Goal: Information Seeking & Learning: Check status

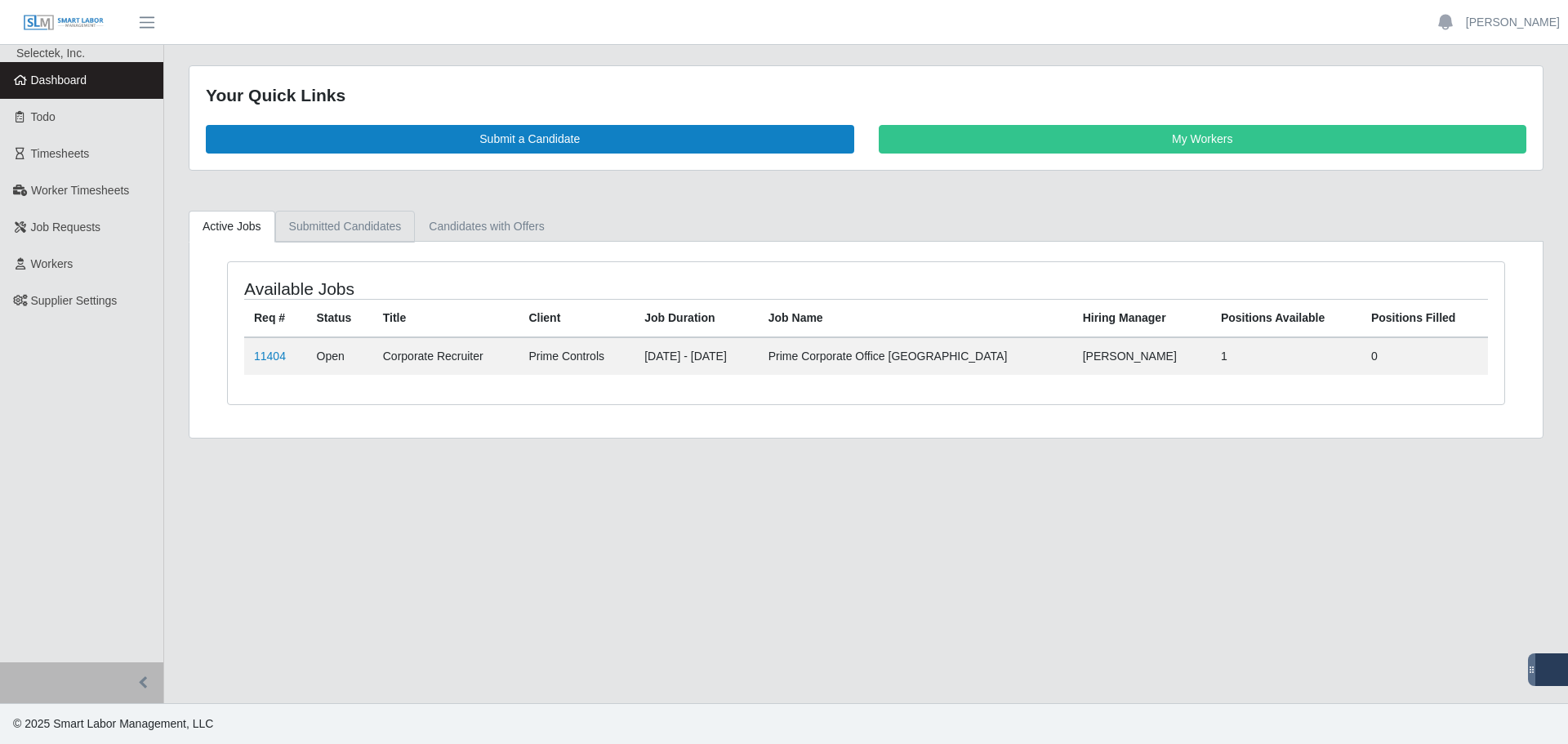
click at [328, 231] on link "Submitted Candidates" at bounding box center [345, 226] width 140 height 32
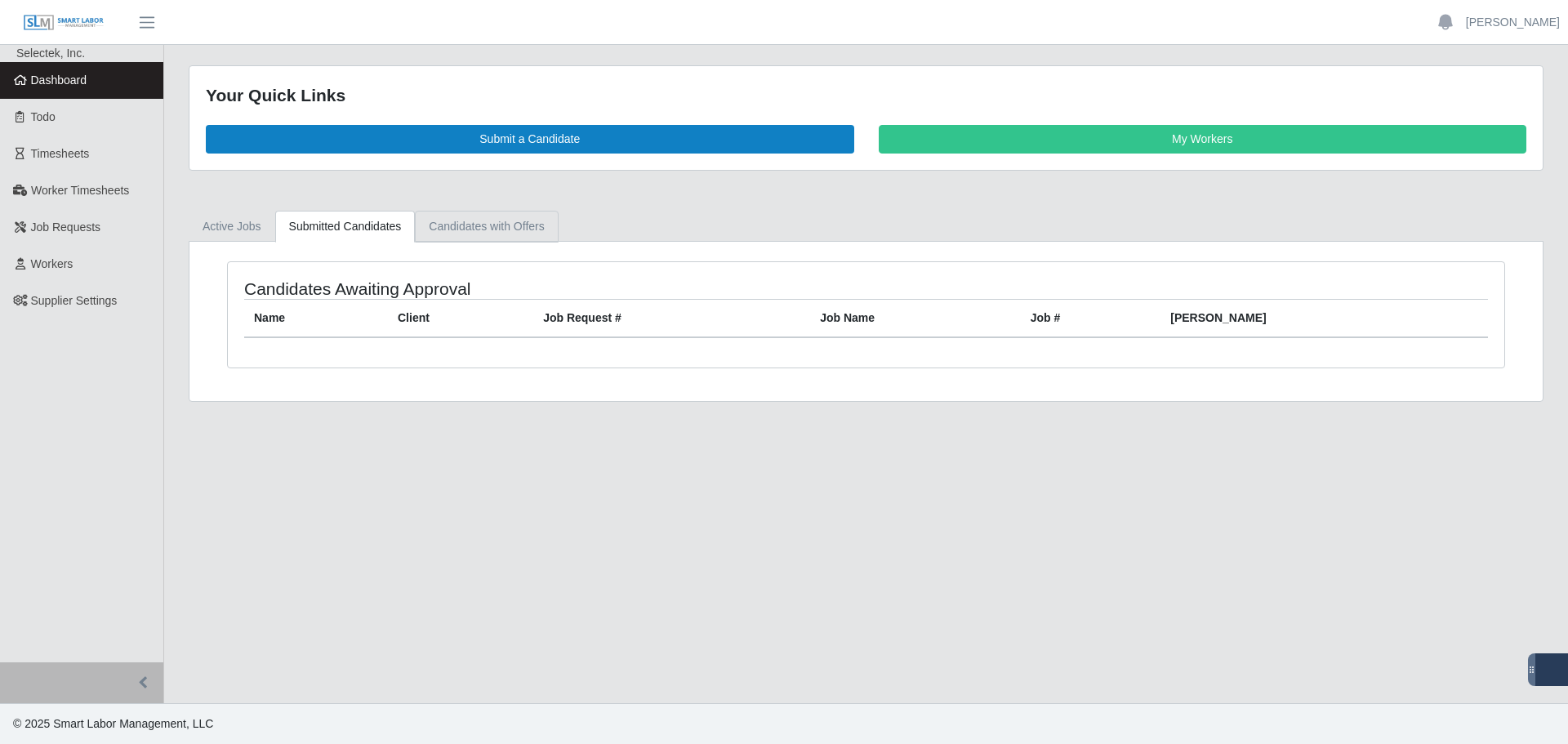
click at [435, 235] on link "Candidates with Offers" at bounding box center [487, 226] width 143 height 32
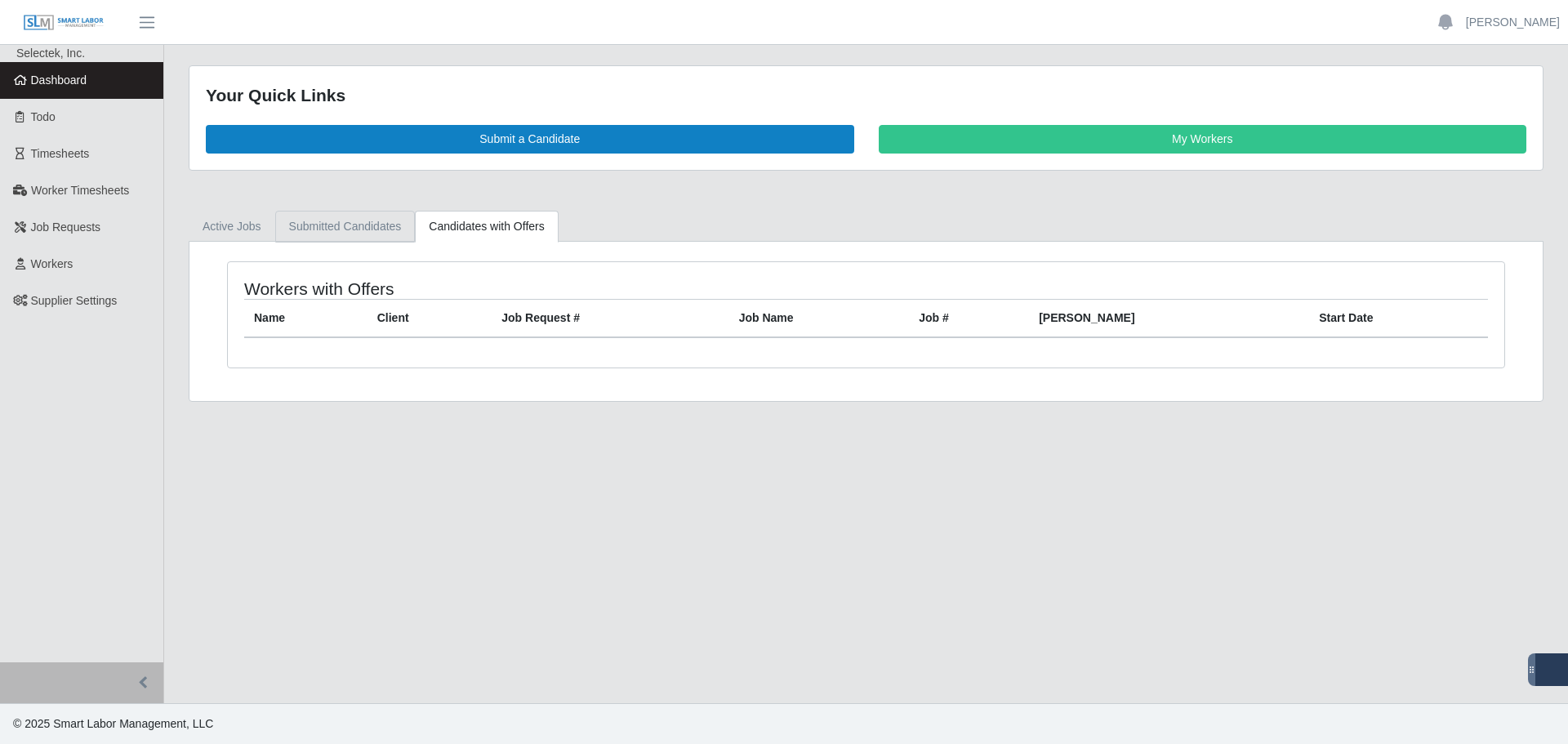
click at [370, 228] on link "Submitted Candidates" at bounding box center [345, 226] width 140 height 32
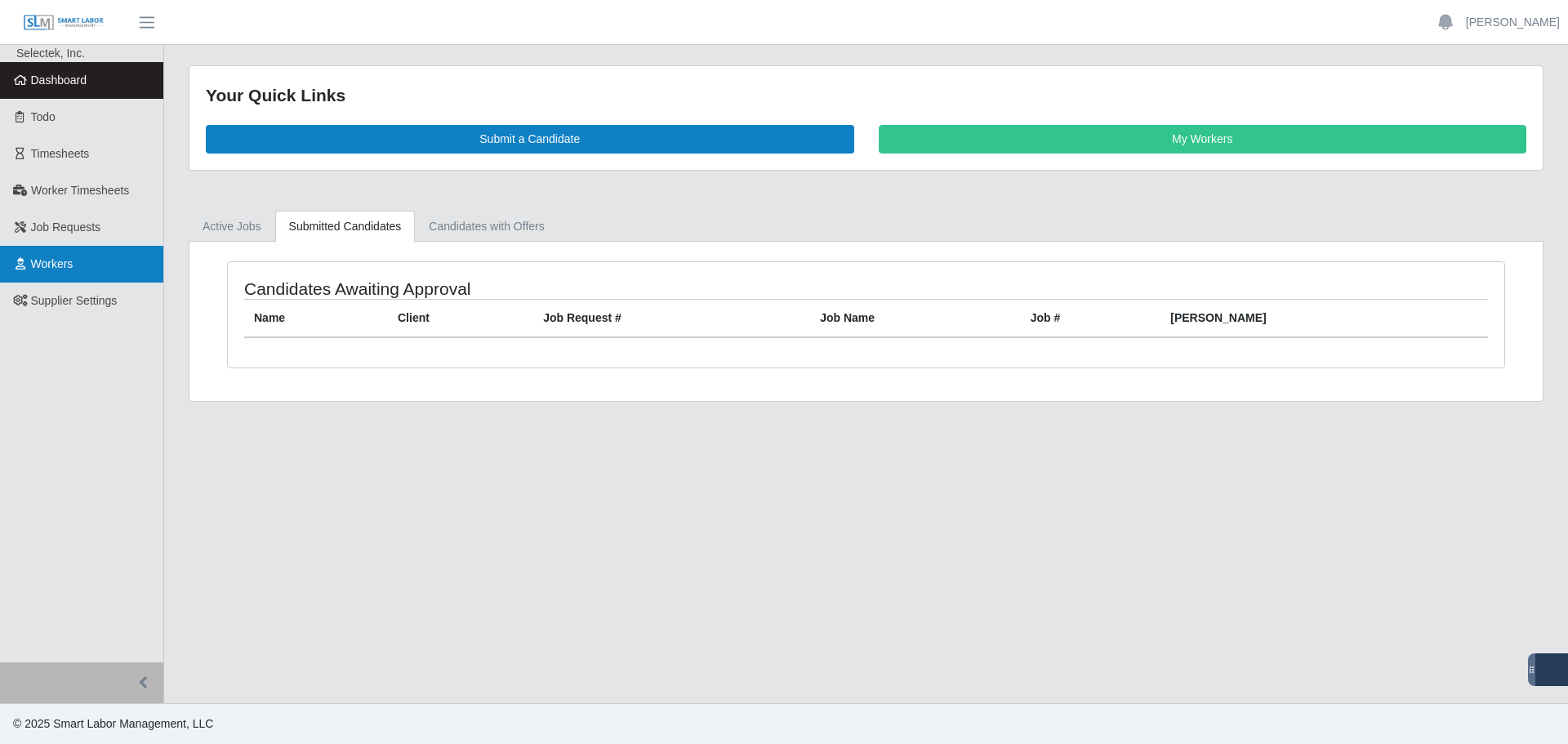
click at [71, 258] on span "Workers" at bounding box center [52, 264] width 42 height 13
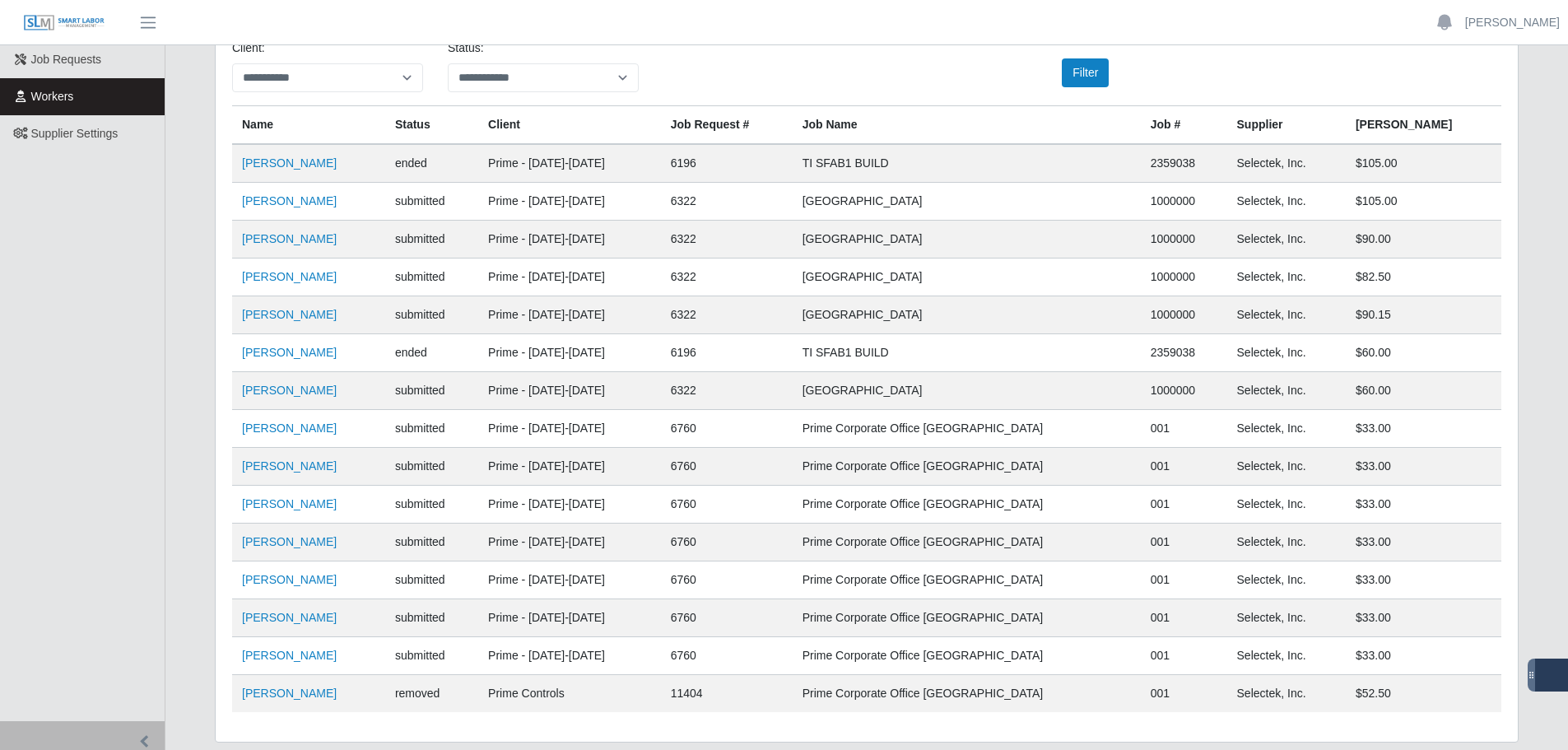
scroll to position [141, 0]
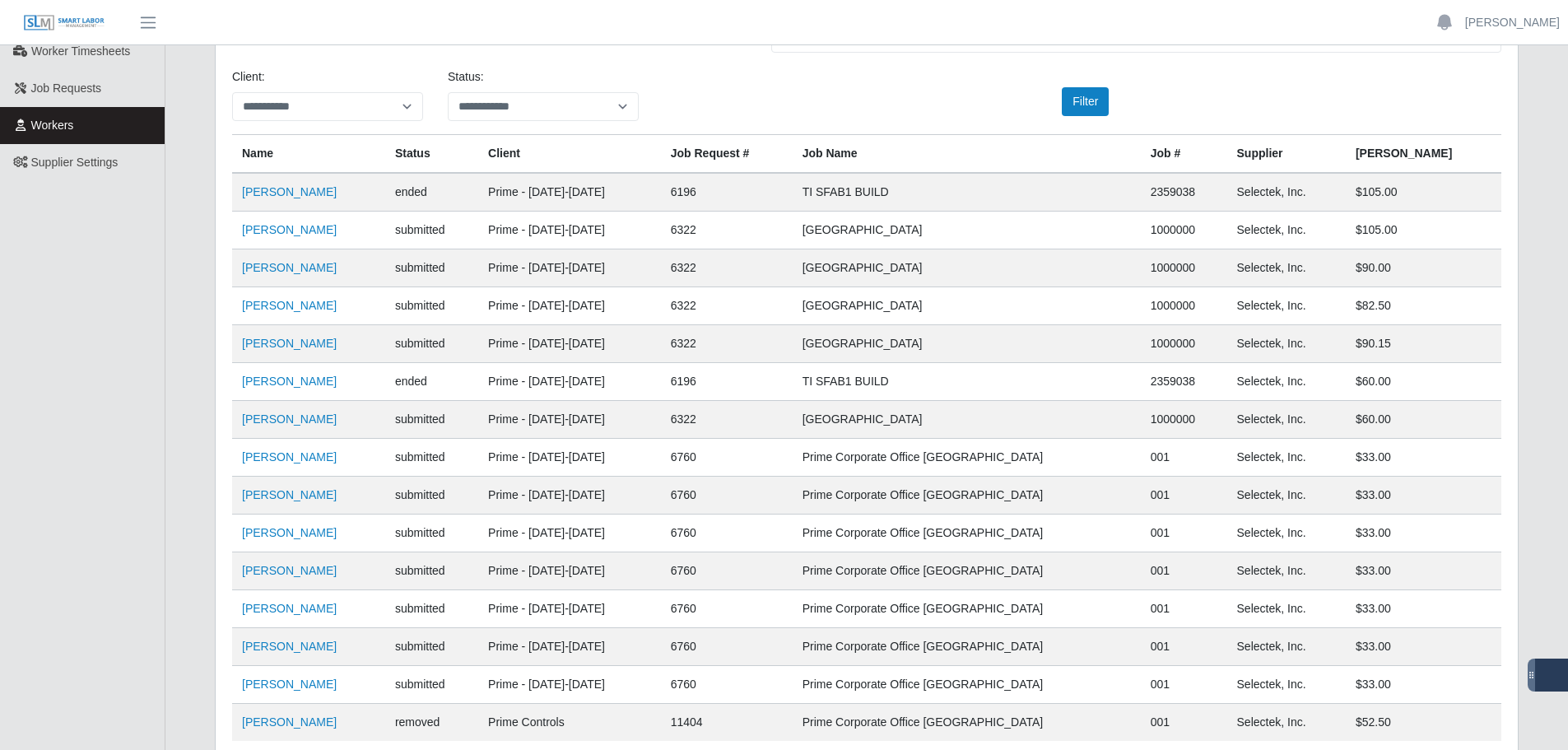
click at [385, 483] on td "Rachel Magee" at bounding box center [308, 496] width 153 height 38
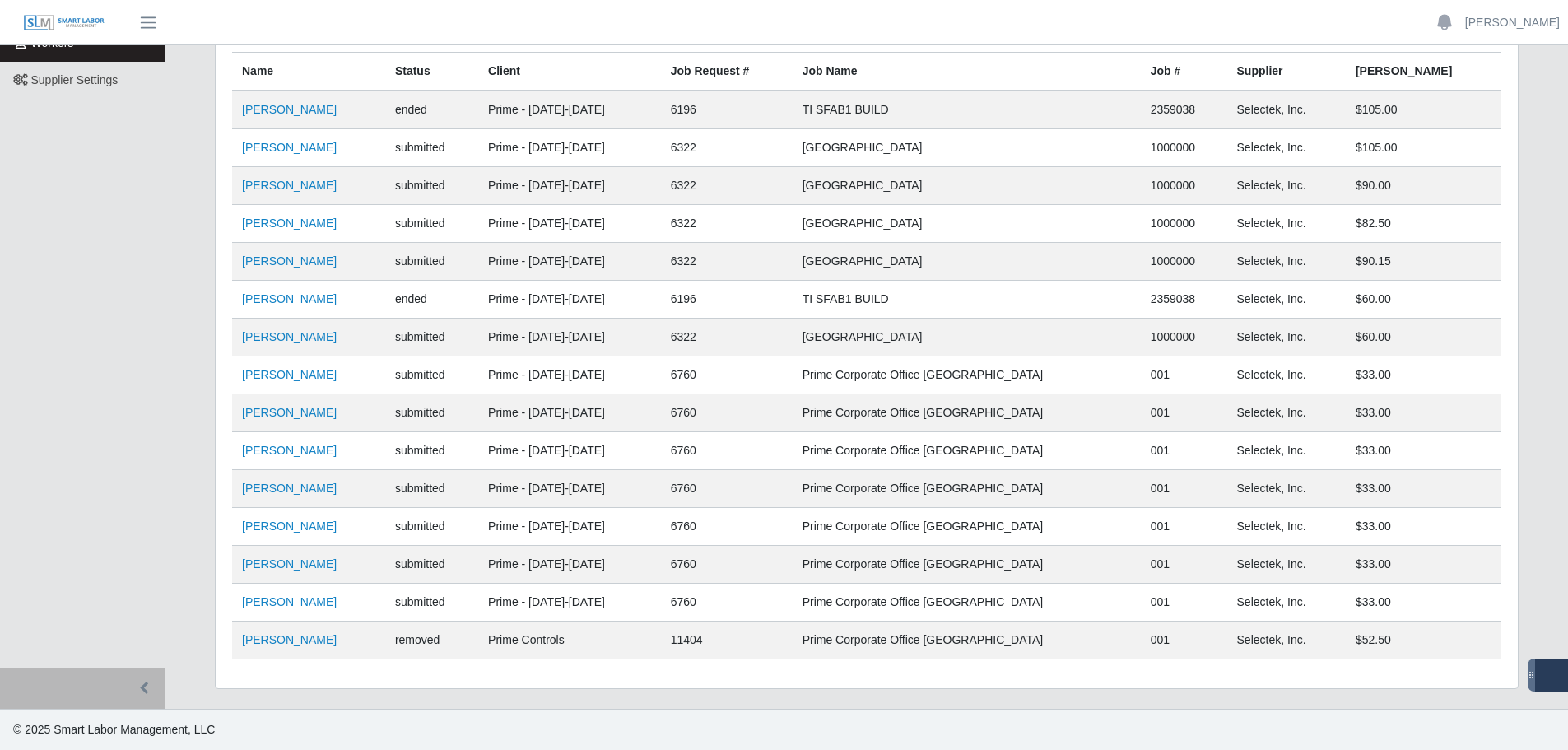
scroll to position [0, 0]
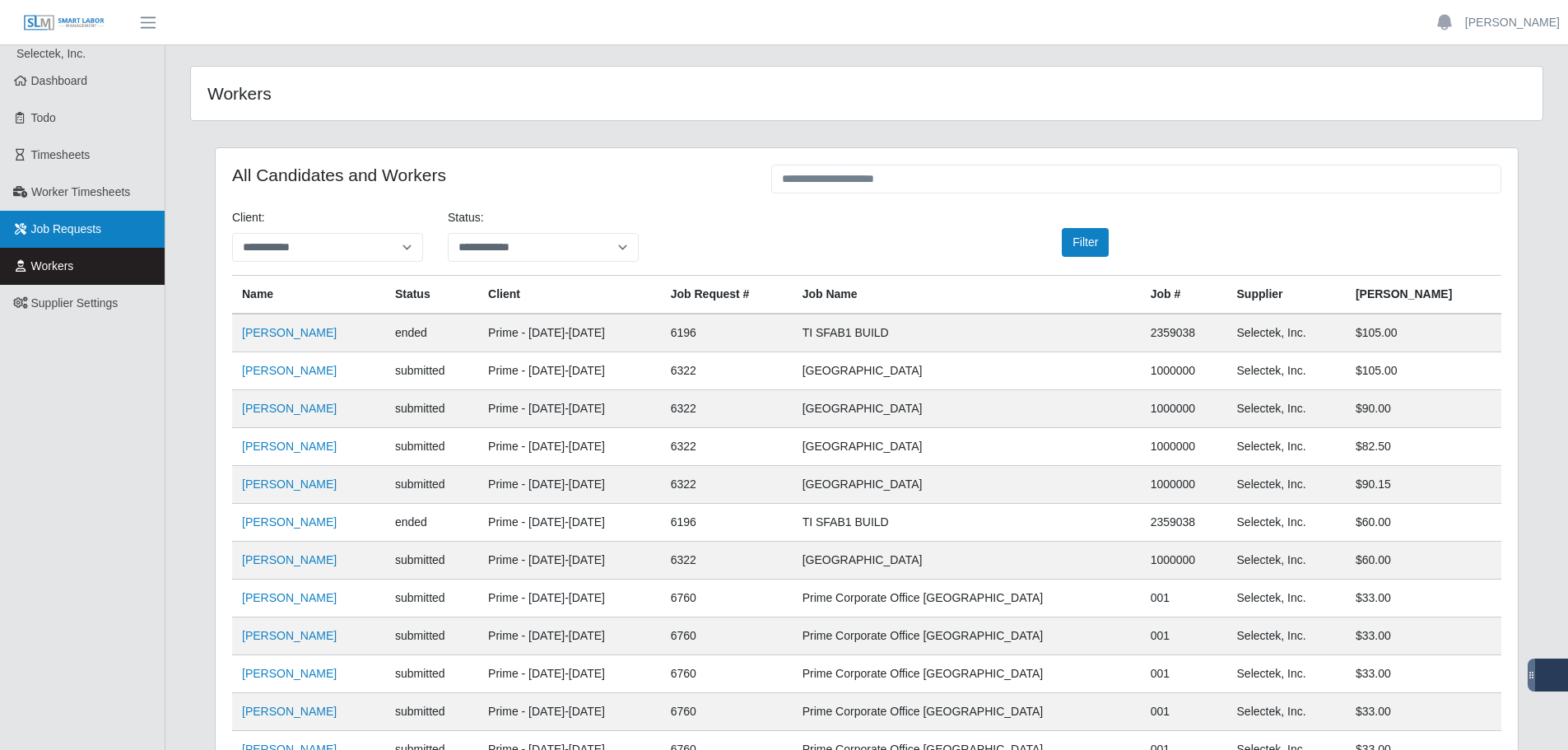
click at [79, 220] on link "Job Requests" at bounding box center [82, 229] width 165 height 37
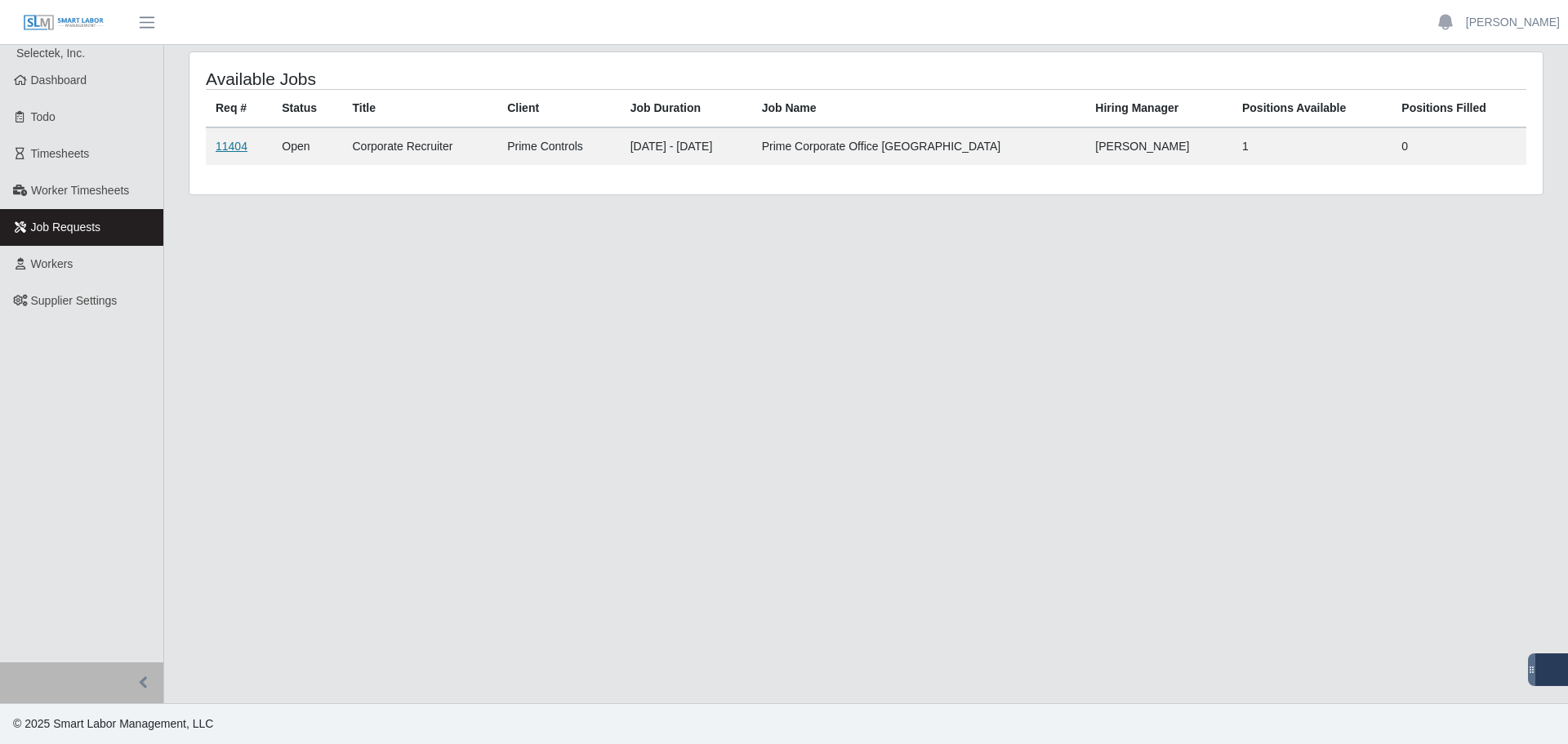
click at [231, 152] on link "11404" at bounding box center [231, 146] width 32 height 13
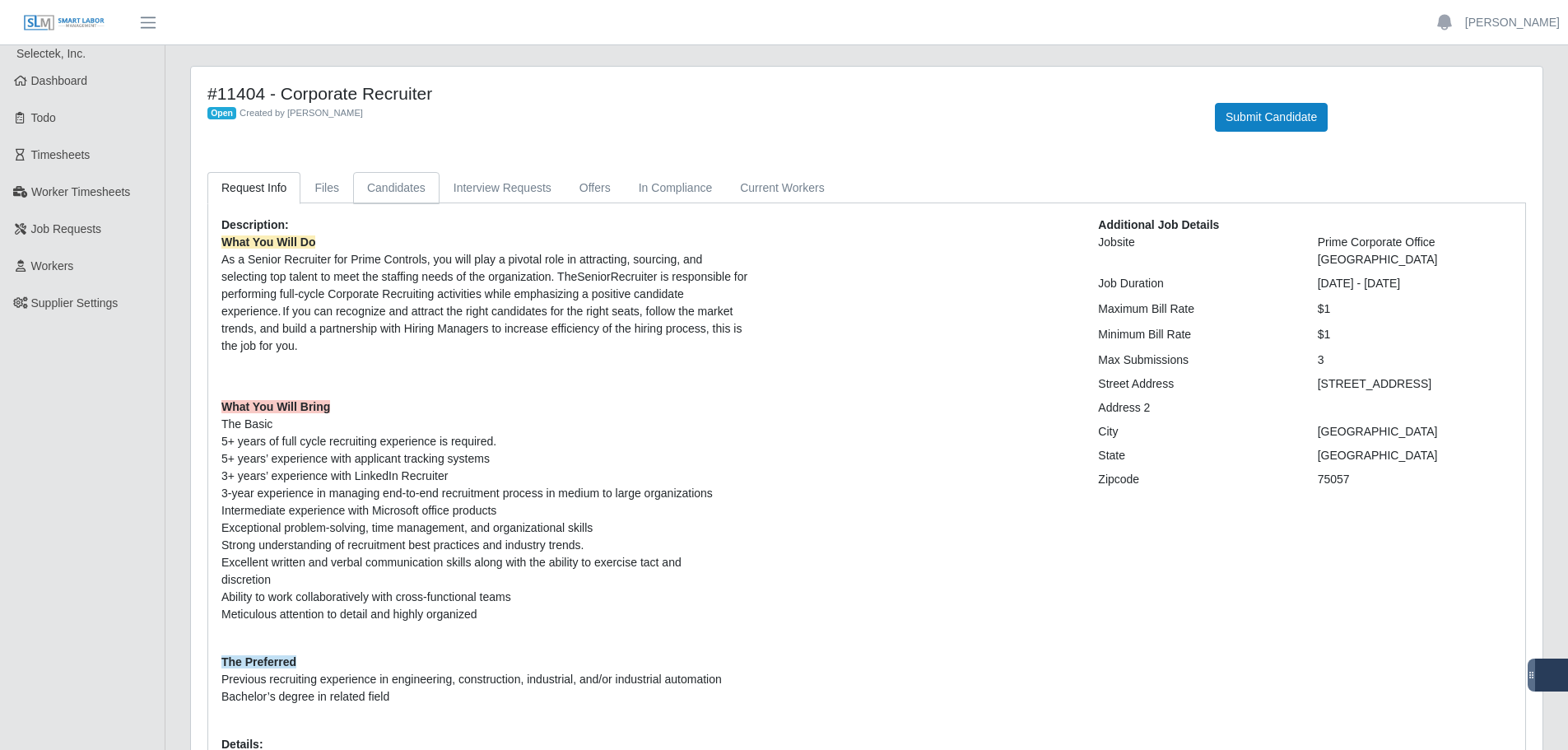
click at [394, 183] on link "Candidates" at bounding box center [397, 188] width 87 height 32
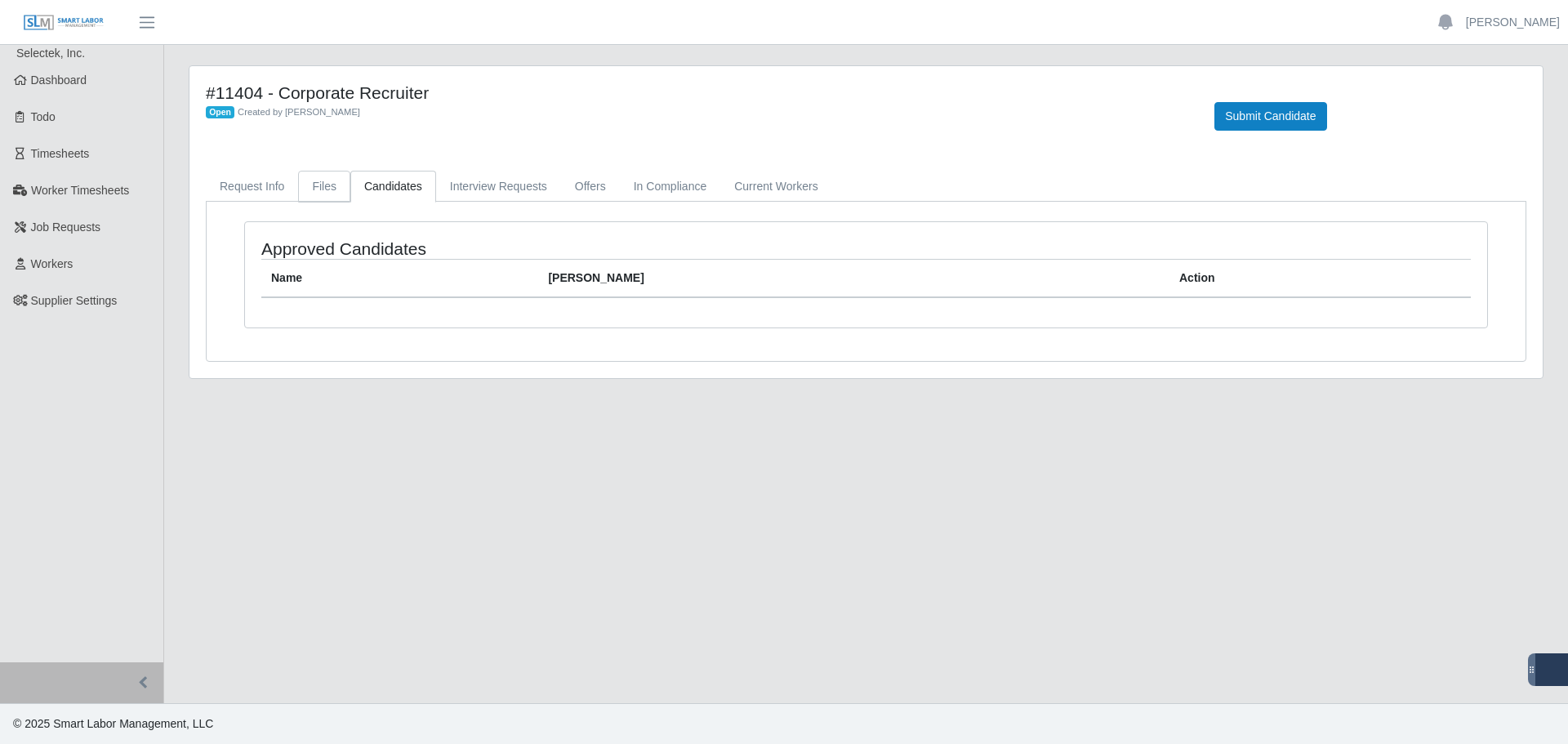
click at [333, 189] on link "Files" at bounding box center [324, 186] width 53 height 32
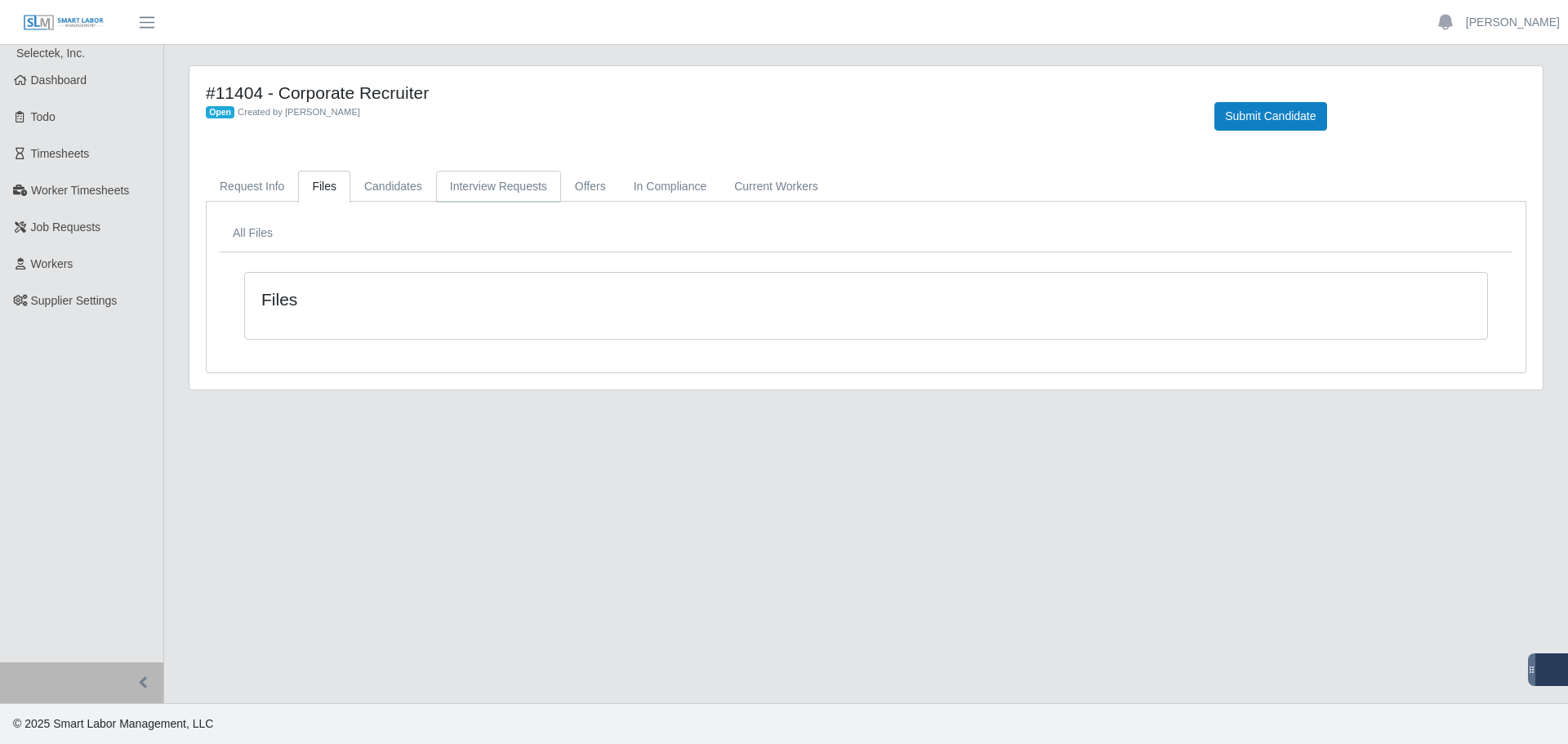
click at [463, 186] on link "Interview Requests" at bounding box center [499, 186] width 125 height 32
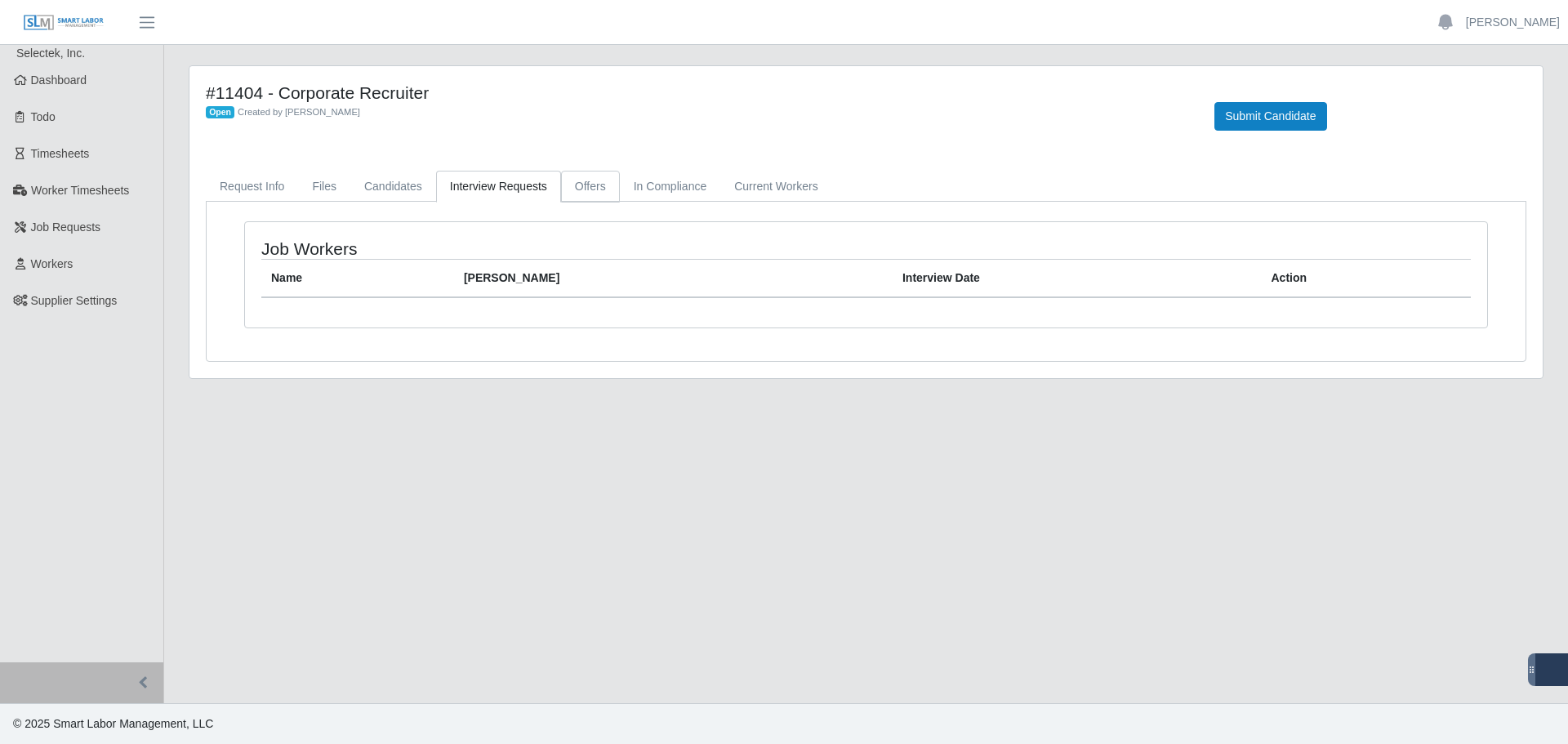
click at [578, 183] on link "Offers" at bounding box center [591, 186] width 59 height 32
click at [640, 183] on link "In Compliance" at bounding box center [671, 186] width 102 height 32
click at [775, 181] on link "Current Workers" at bounding box center [776, 186] width 111 height 32
click at [229, 183] on link "Request Info" at bounding box center [251, 186] width 92 height 32
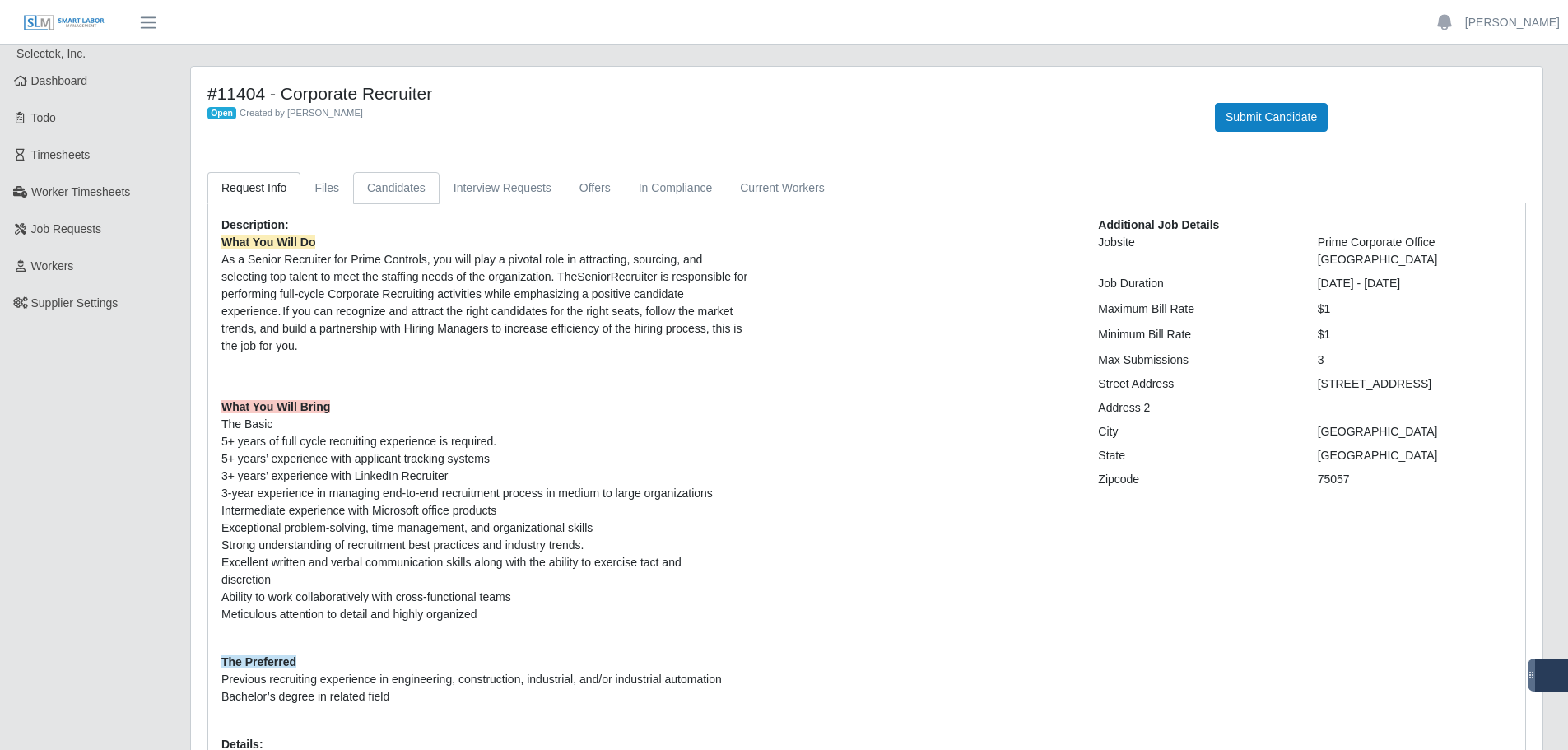
click at [377, 180] on link "Candidates" at bounding box center [397, 188] width 87 height 32
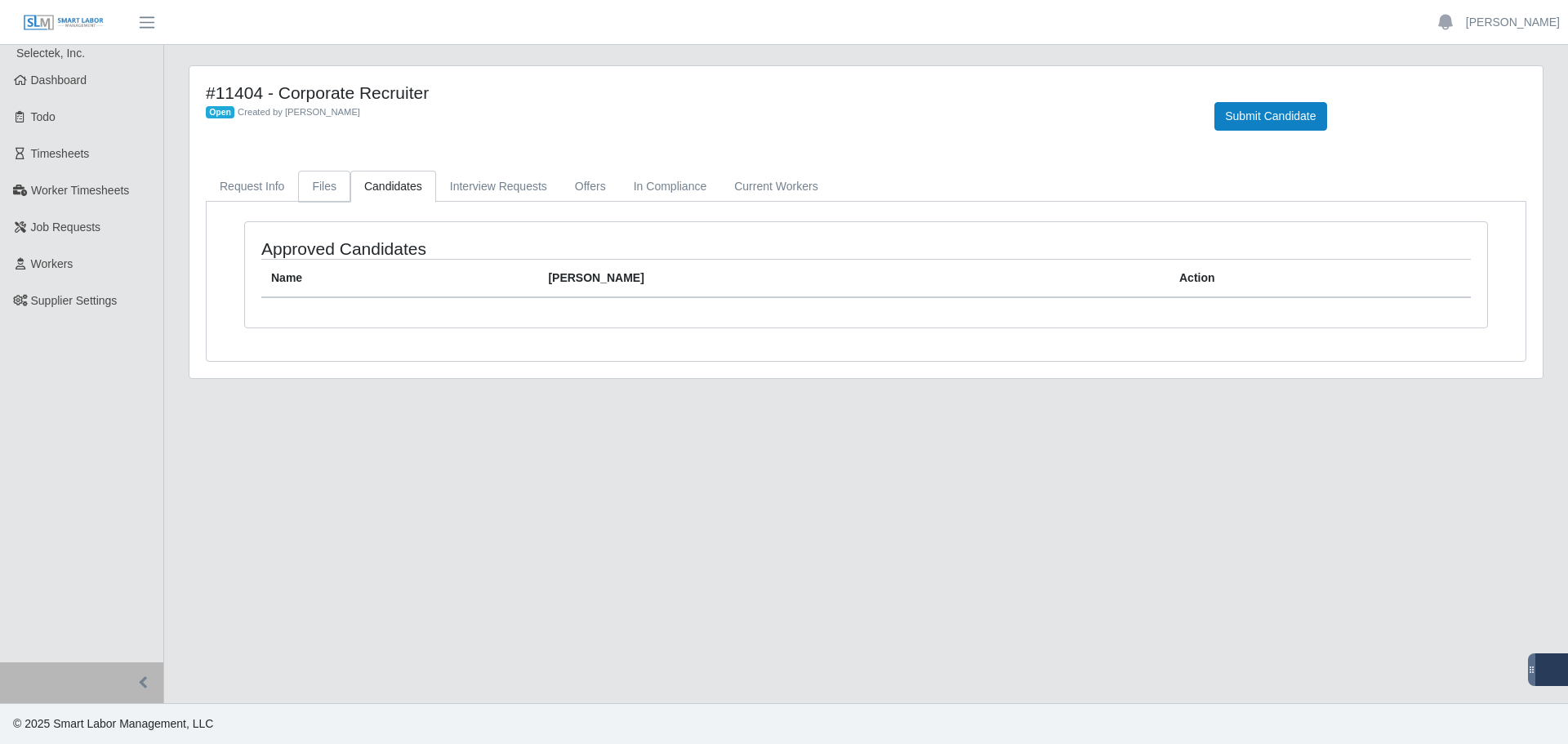
click at [332, 182] on link "Files" at bounding box center [324, 186] width 53 height 32
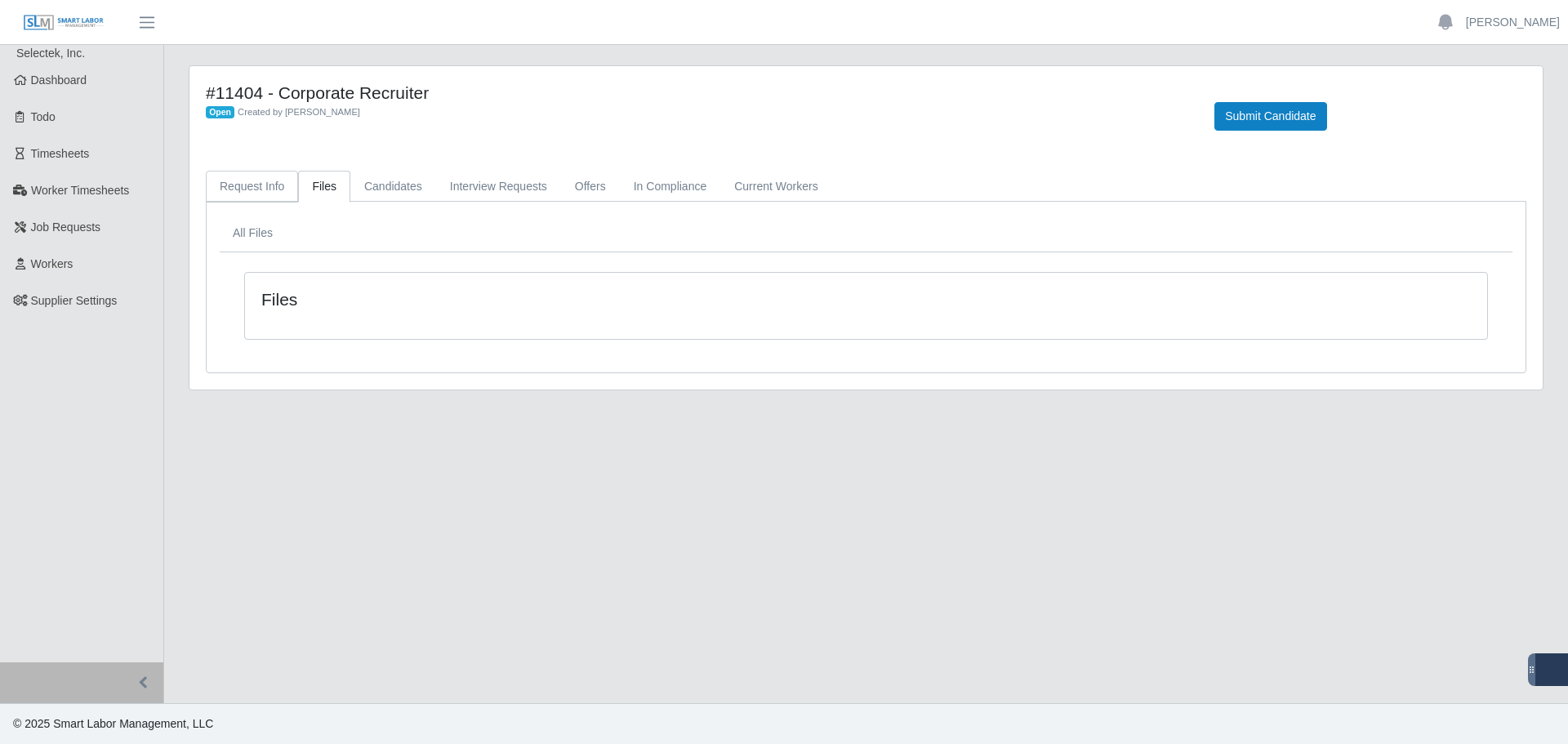
click at [262, 186] on link "Request Info" at bounding box center [251, 186] width 92 height 32
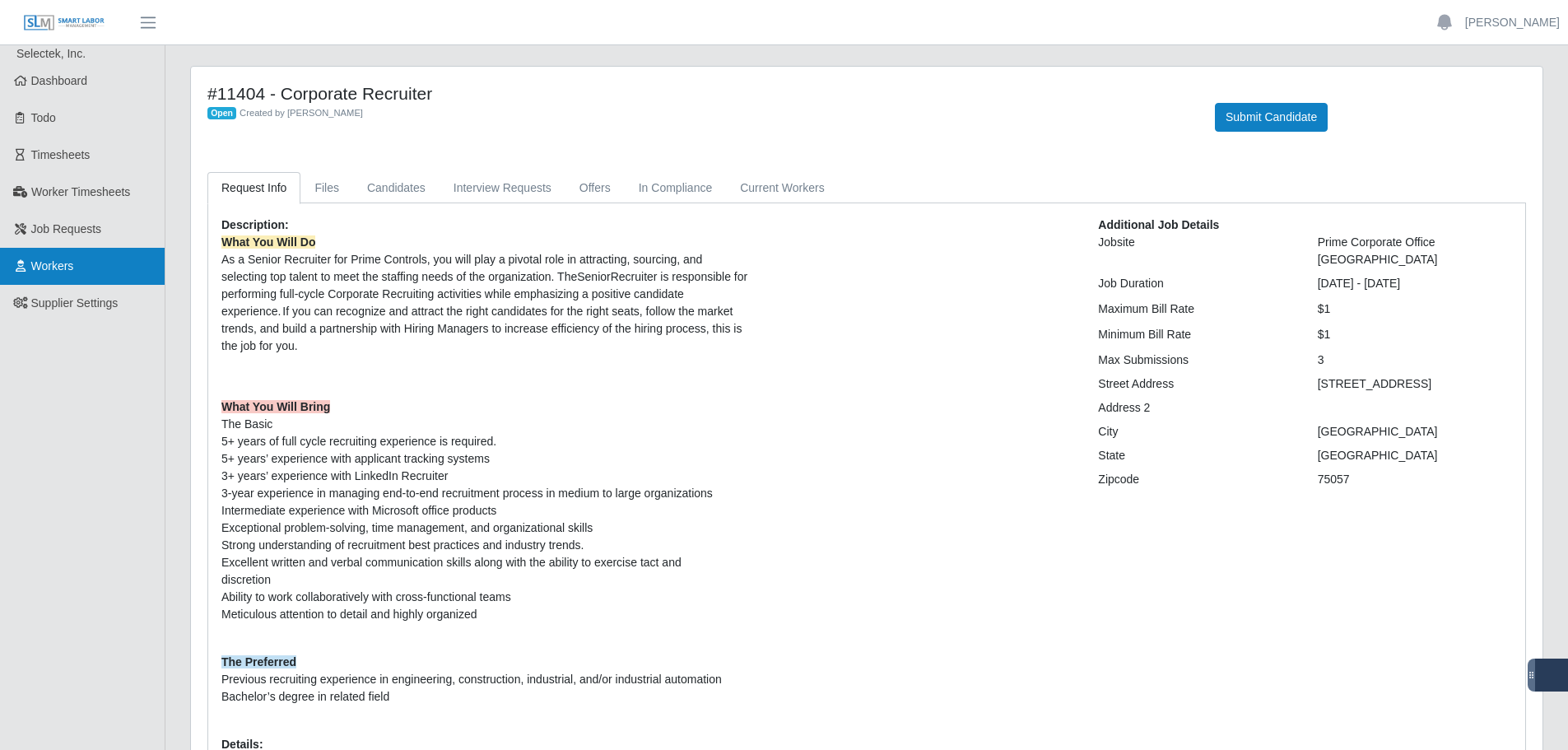
click at [82, 270] on link "Workers" at bounding box center [82, 266] width 165 height 37
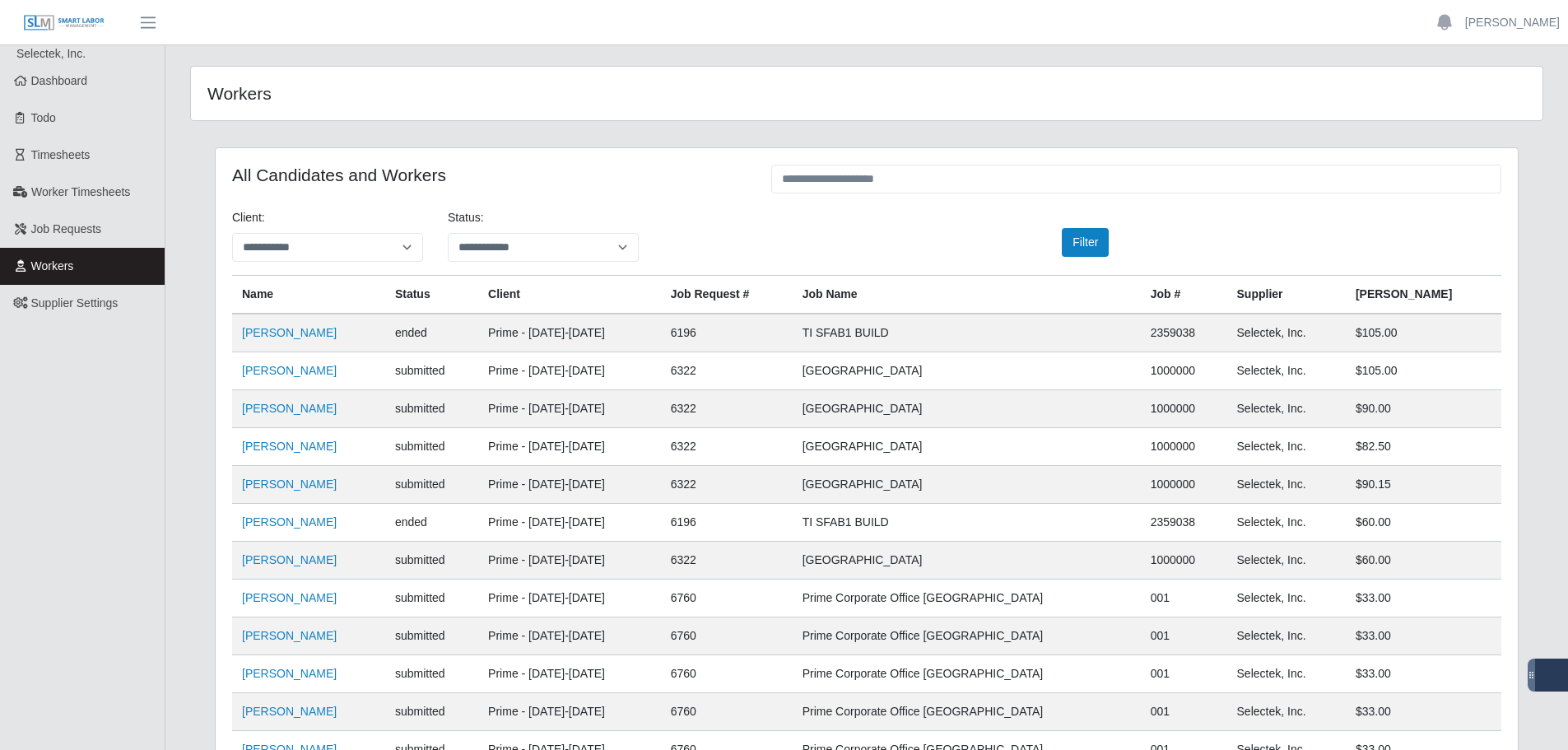
scroll to position [223, 0]
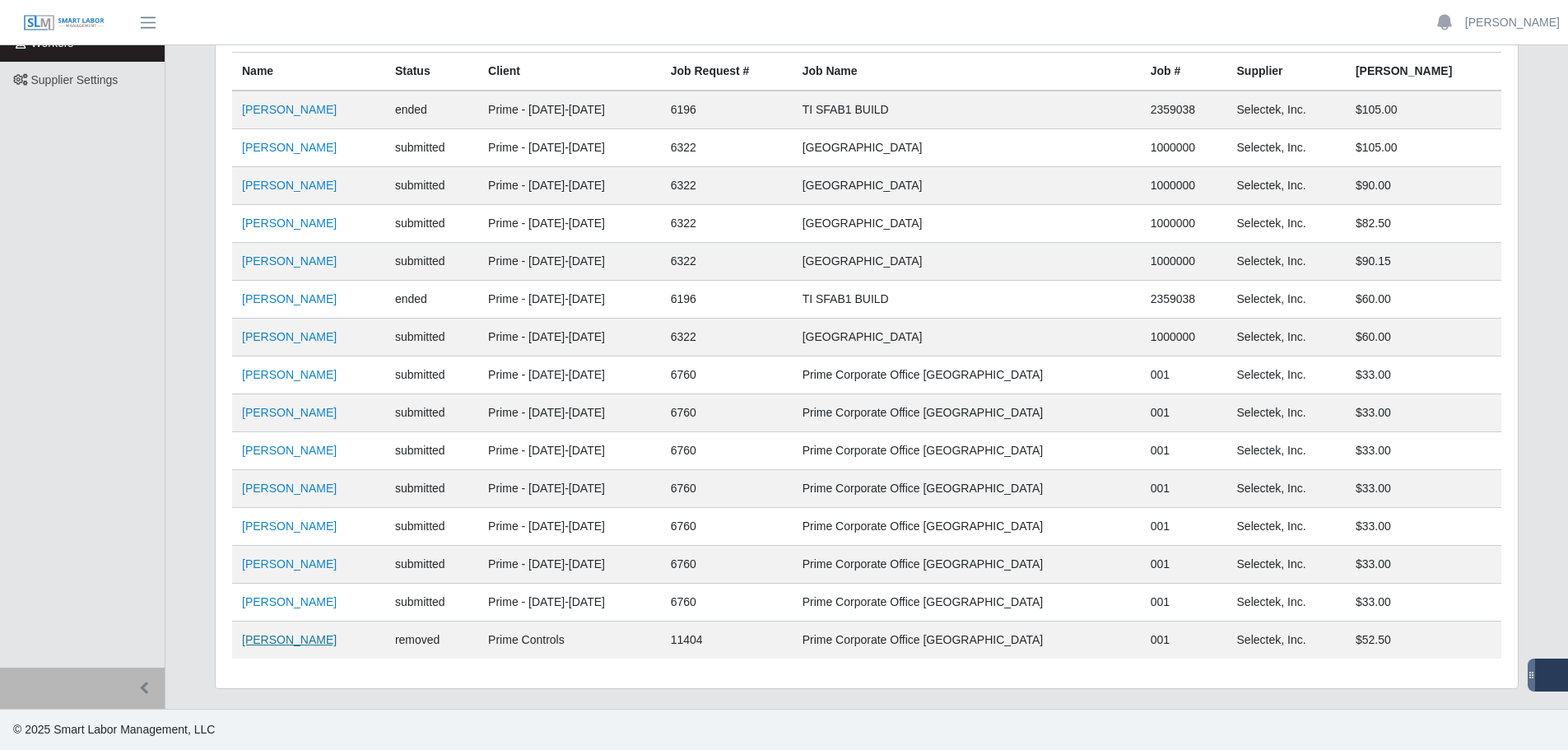
click at [277, 634] on link "Juanita Griffin" at bounding box center [289, 639] width 95 height 13
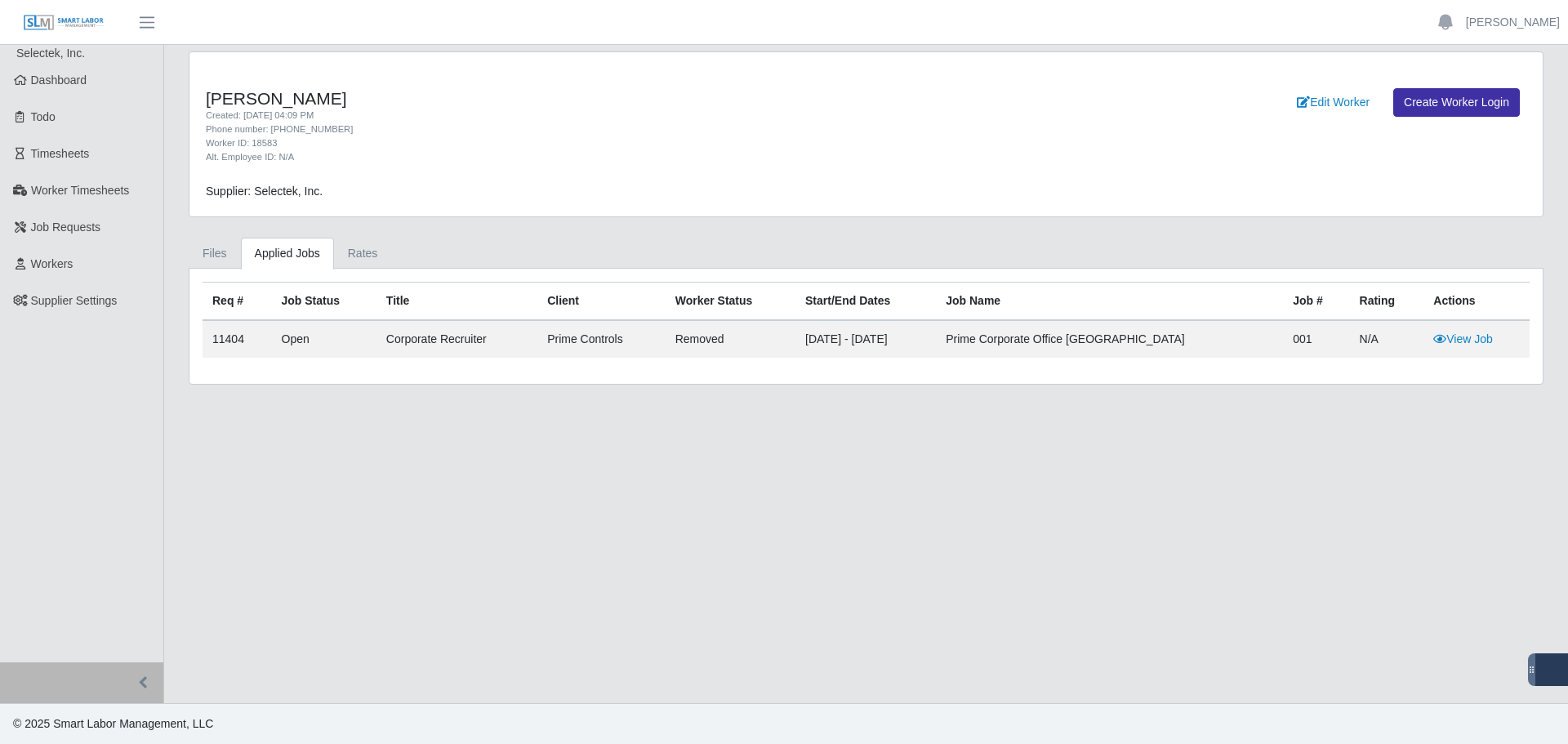
click at [564, 192] on div "Supplier: Selectek, Inc." at bounding box center [697, 191] width 1008 height 17
click at [61, 92] on link "Dashboard" at bounding box center [82, 80] width 164 height 37
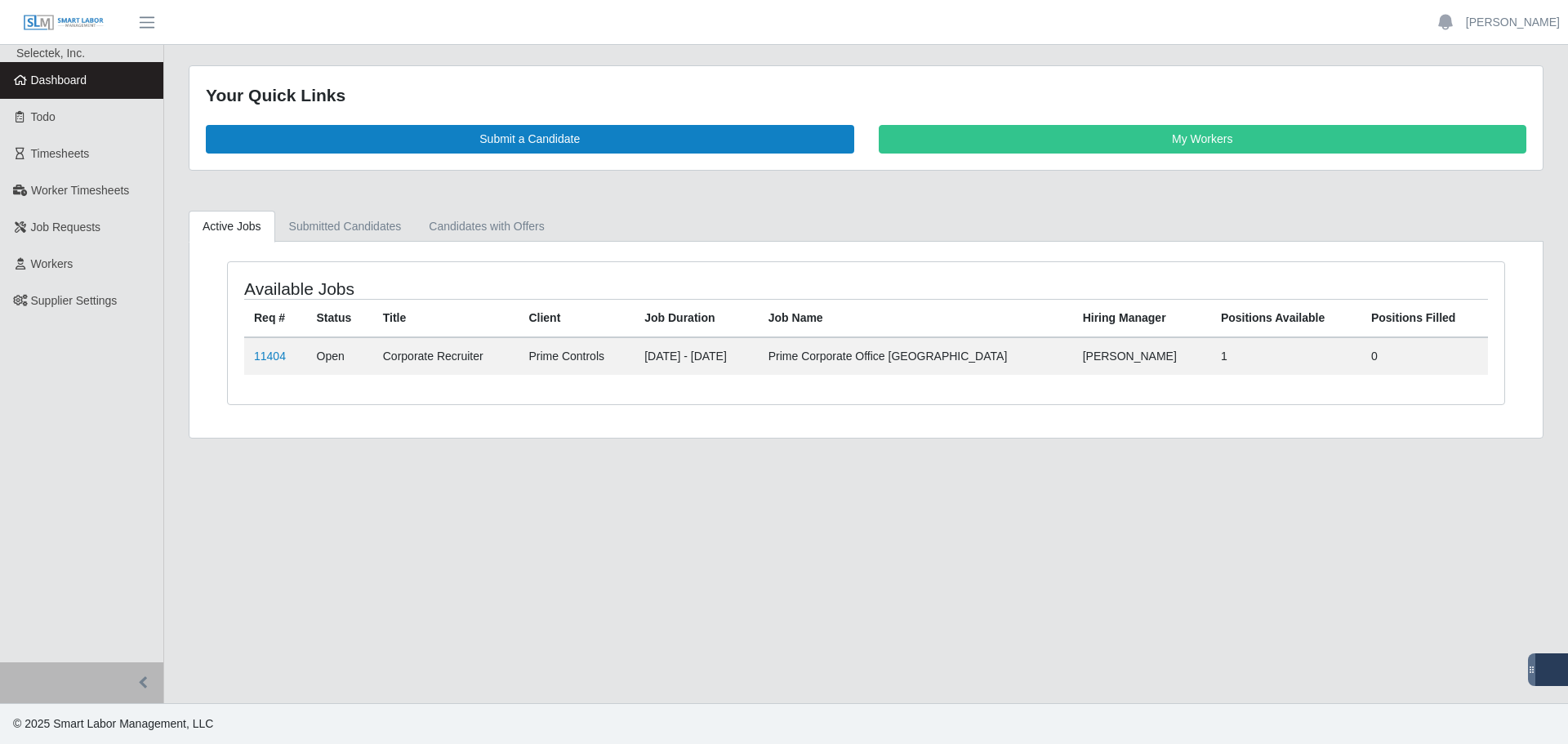
click at [462, 431] on div "Available Jobs Req # Status Title Client Job Duration Job Name Hiring Manager P…" at bounding box center [866, 340] width 1354 height 196
click at [361, 225] on link "Submitted Candidates" at bounding box center [345, 226] width 140 height 32
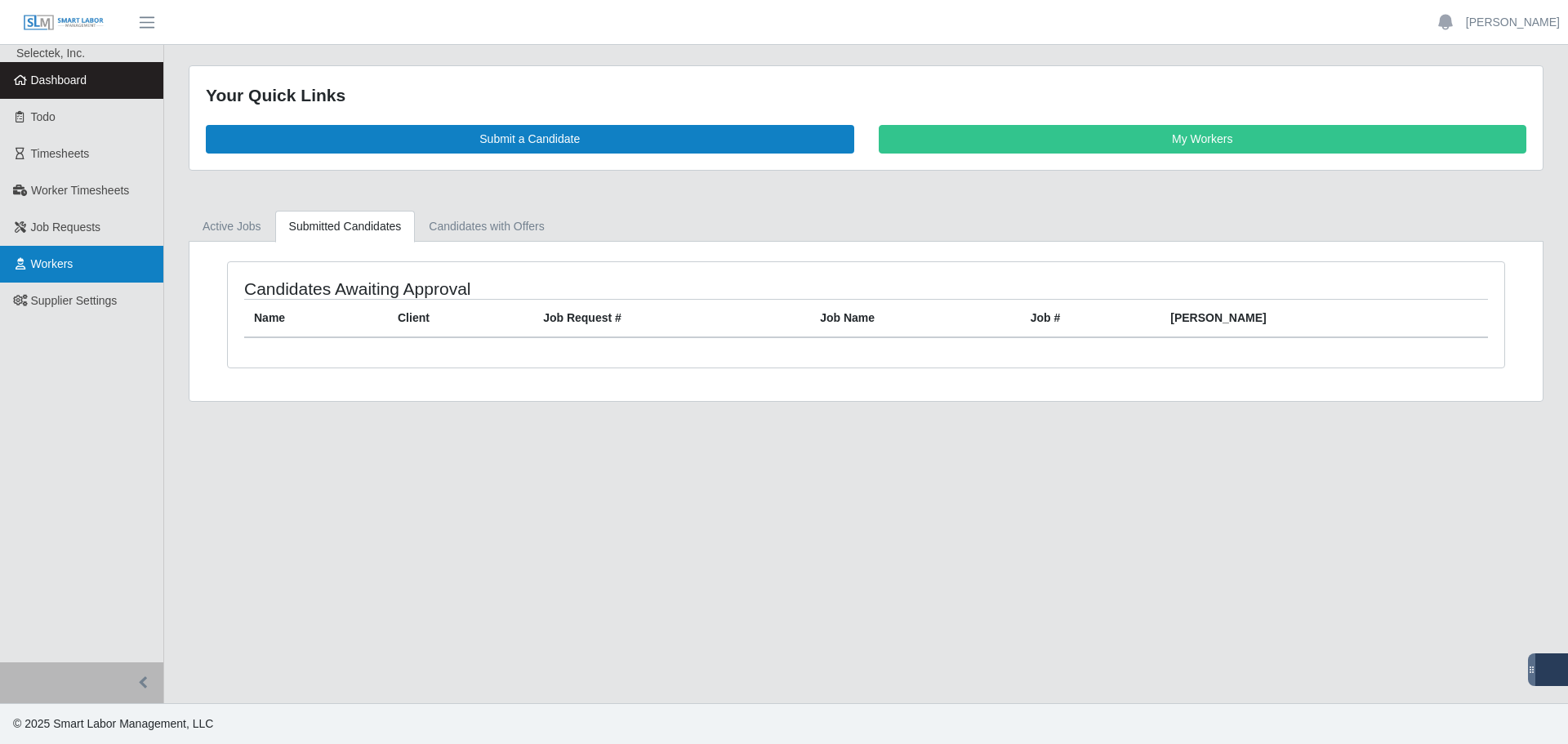
click at [53, 270] on span "Workers" at bounding box center [52, 264] width 42 height 13
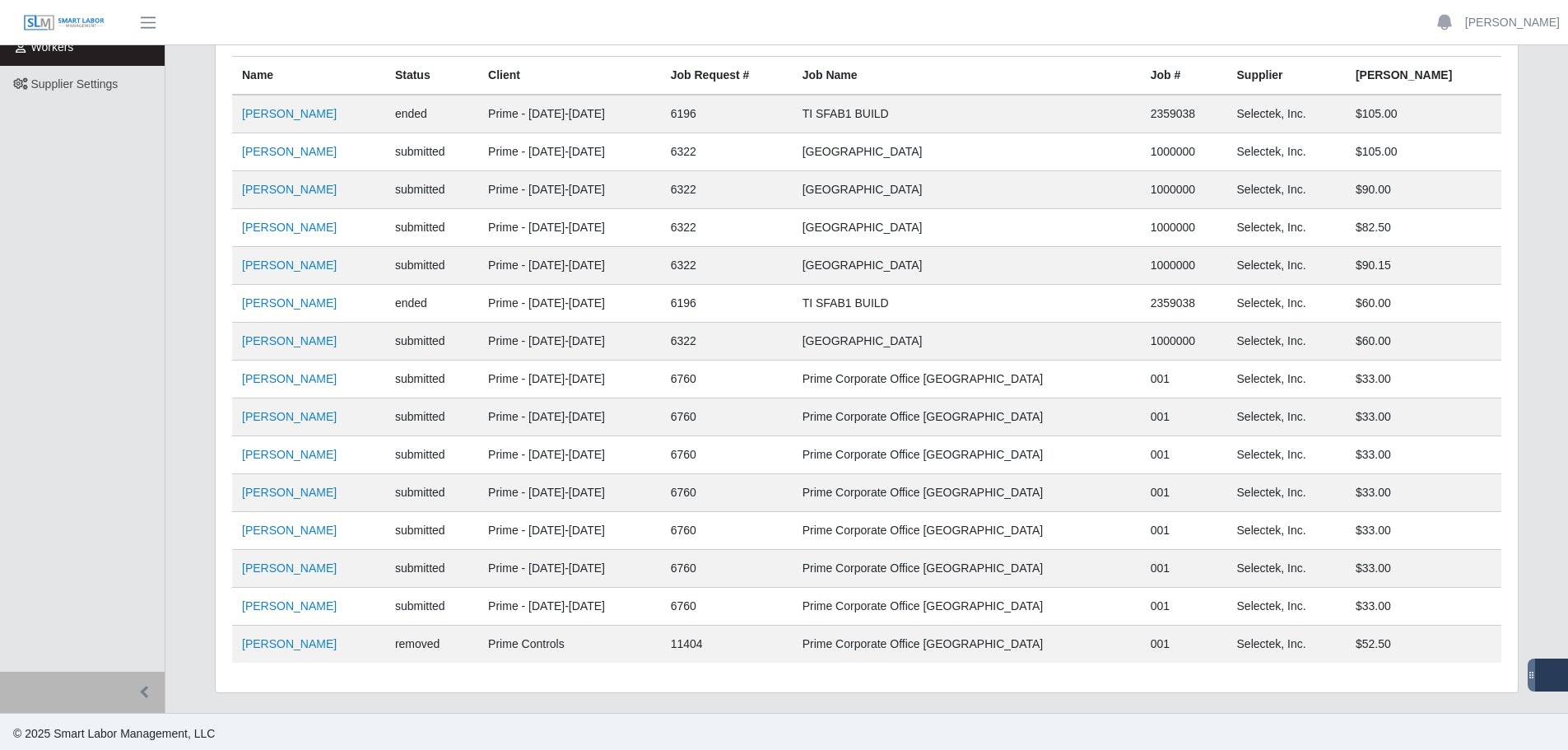
scroll to position [223, 0]
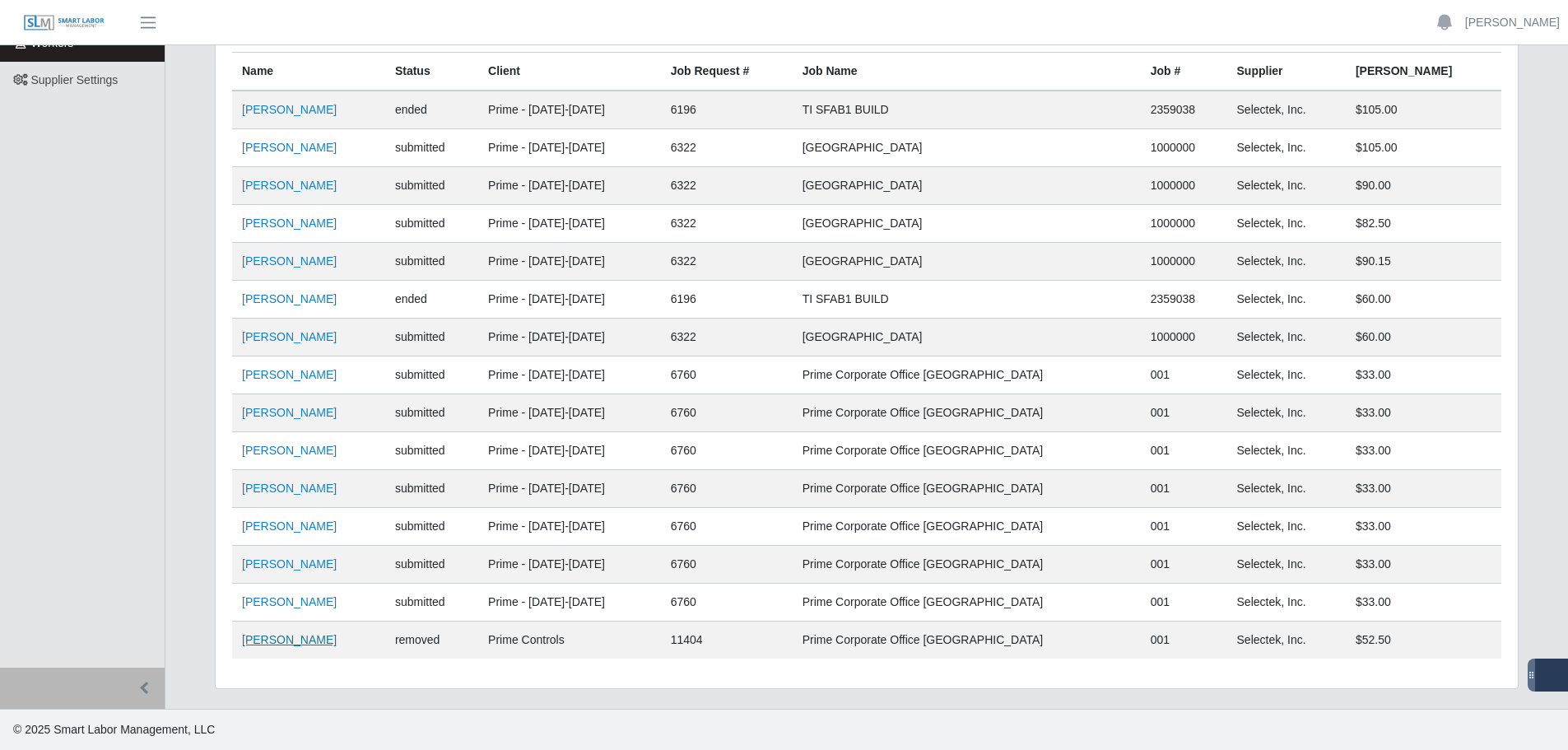
click at [253, 637] on link "[PERSON_NAME]" at bounding box center [289, 639] width 95 height 13
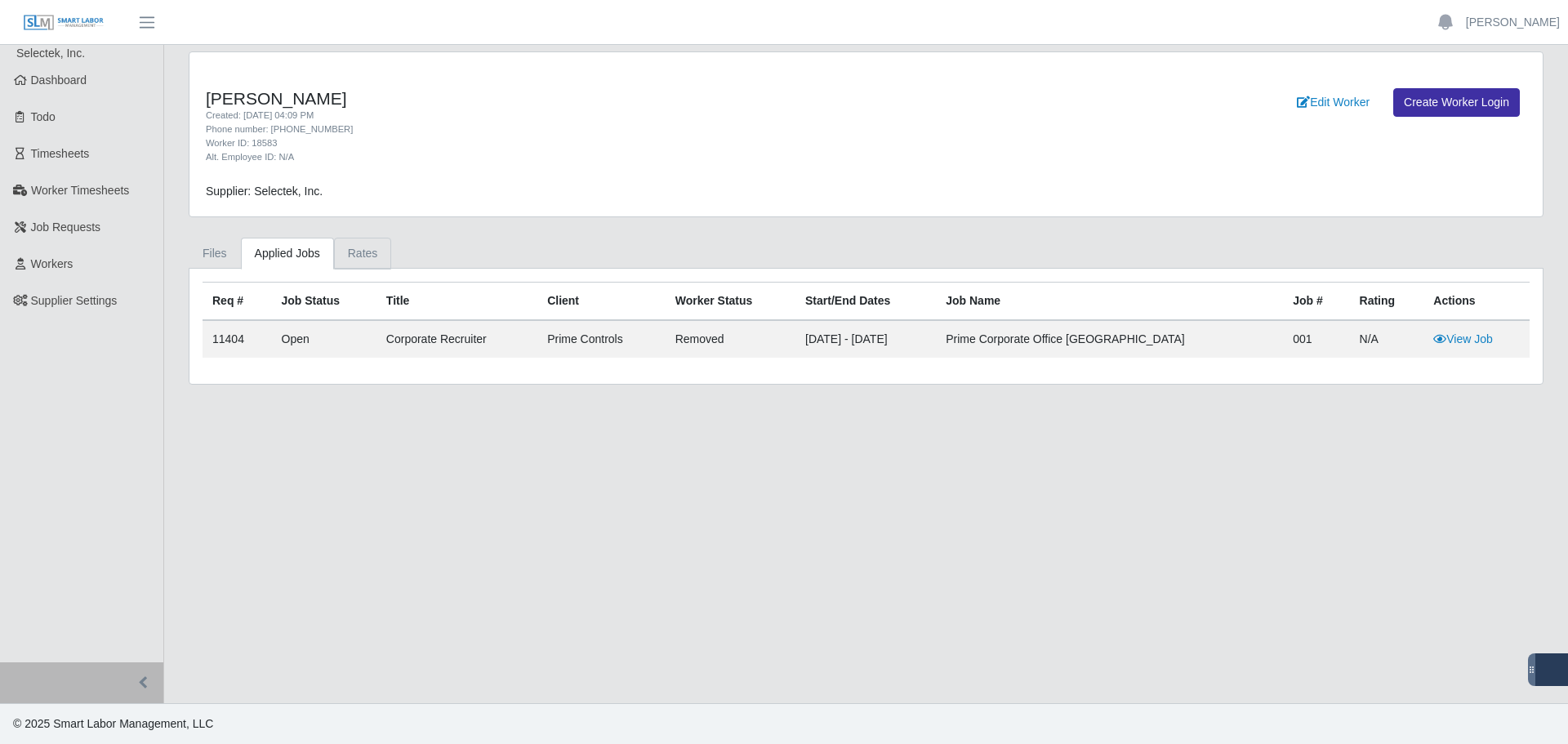
click at [350, 249] on link "Rates" at bounding box center [363, 253] width 58 height 32
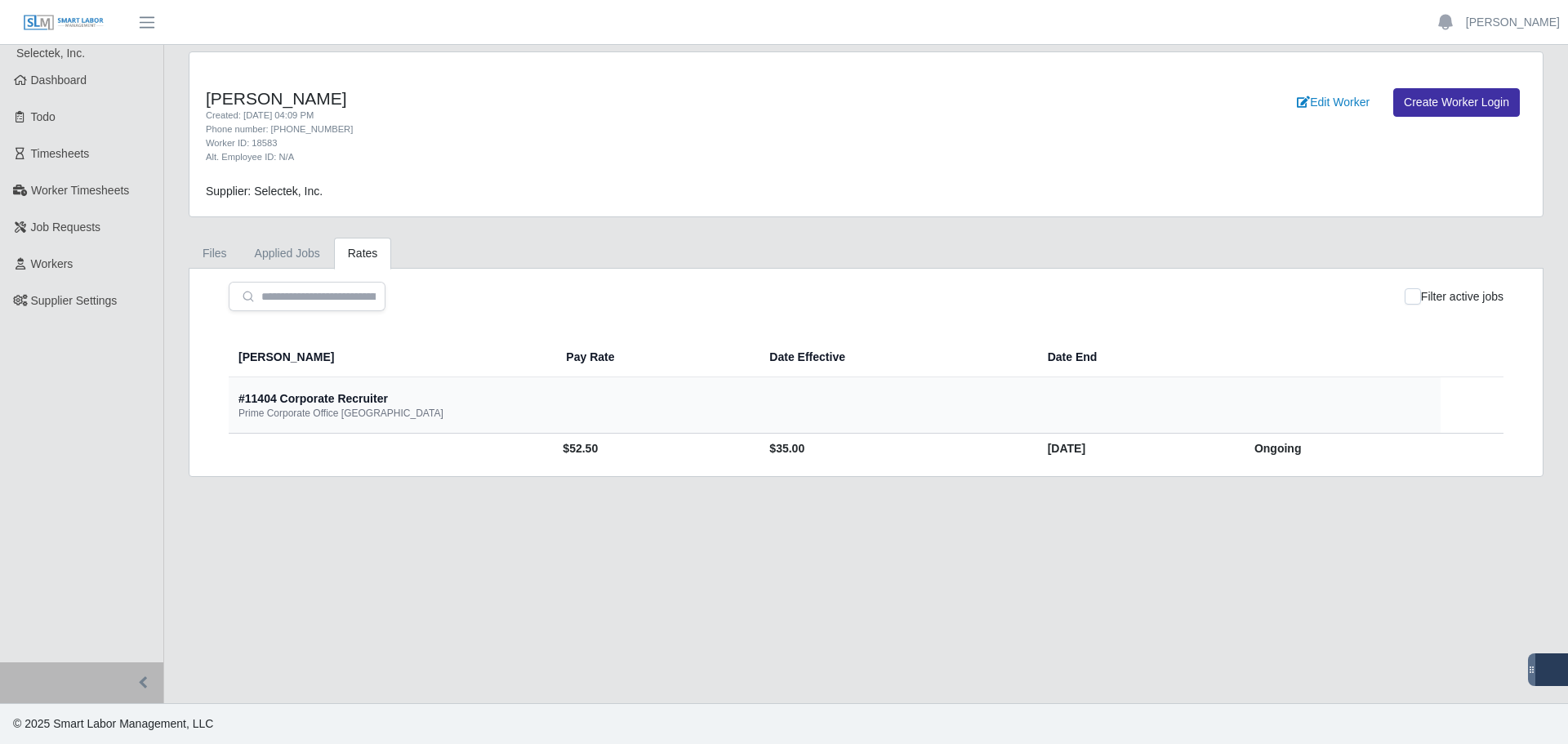
click at [350, 403] on div "#11404 Corporate Recruiter" at bounding box center [313, 398] width 150 height 16
click at [294, 239] on link "Applied Jobs" at bounding box center [288, 253] width 93 height 32
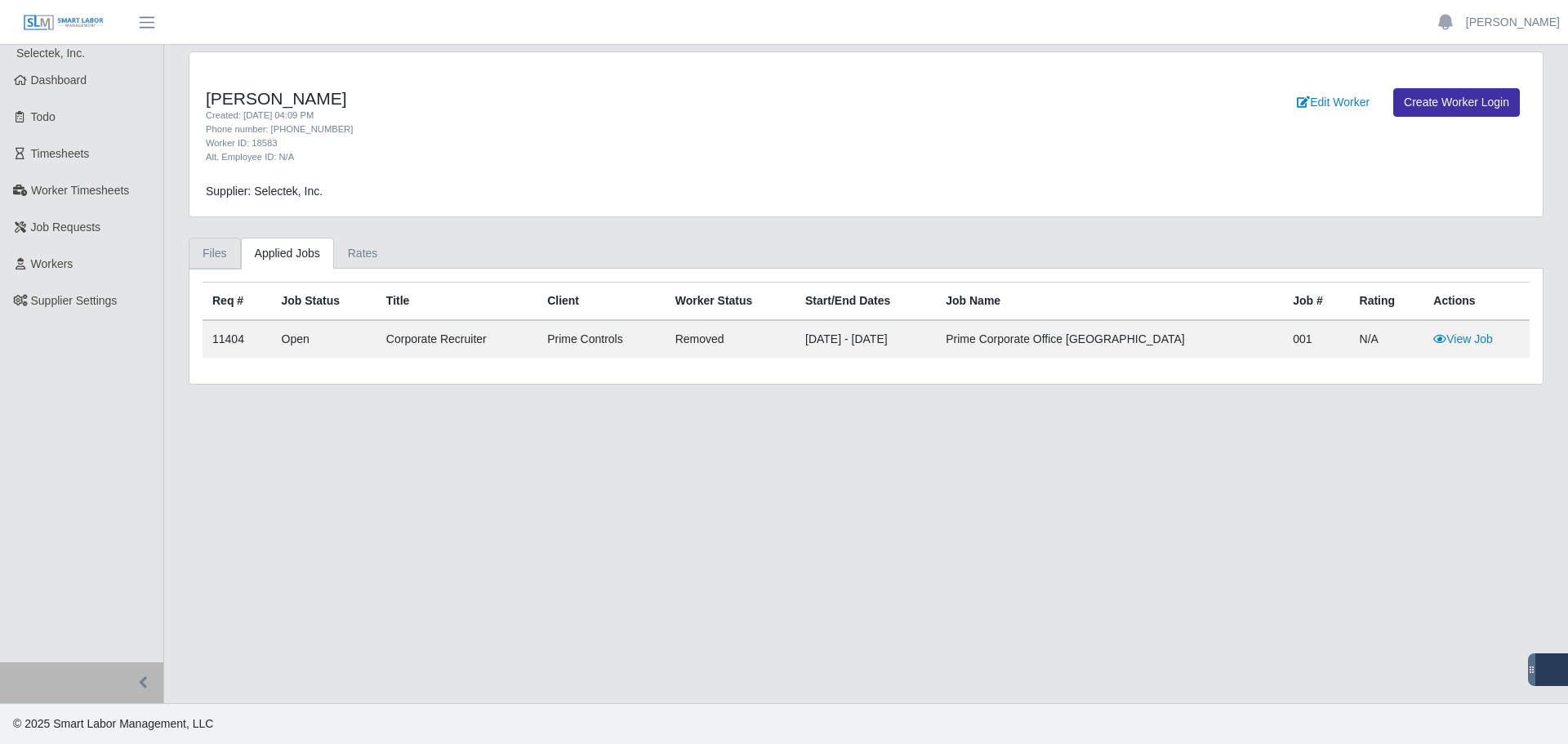
click at [204, 245] on link "Files" at bounding box center [214, 253] width 53 height 32
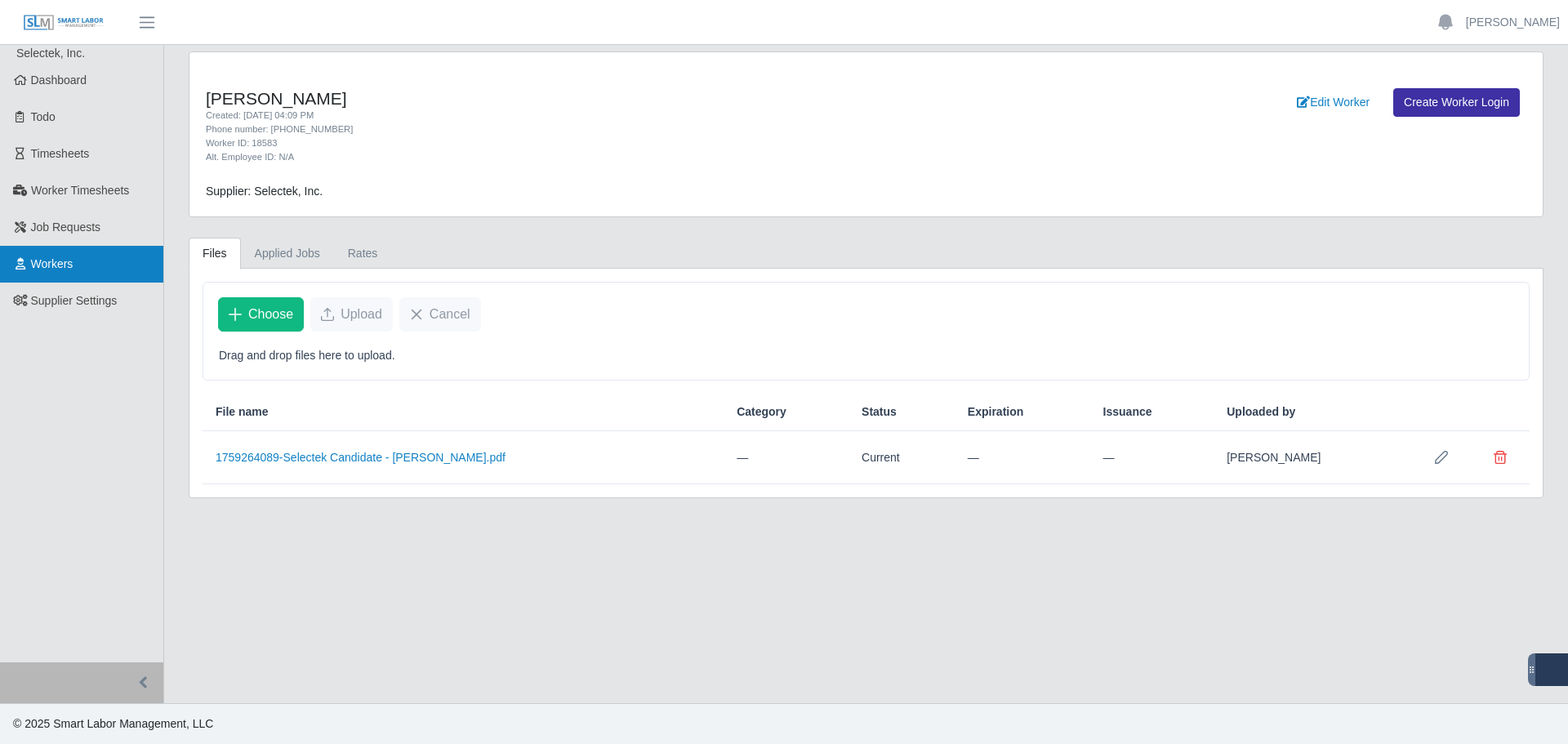
click at [80, 266] on link "Workers" at bounding box center [82, 264] width 164 height 37
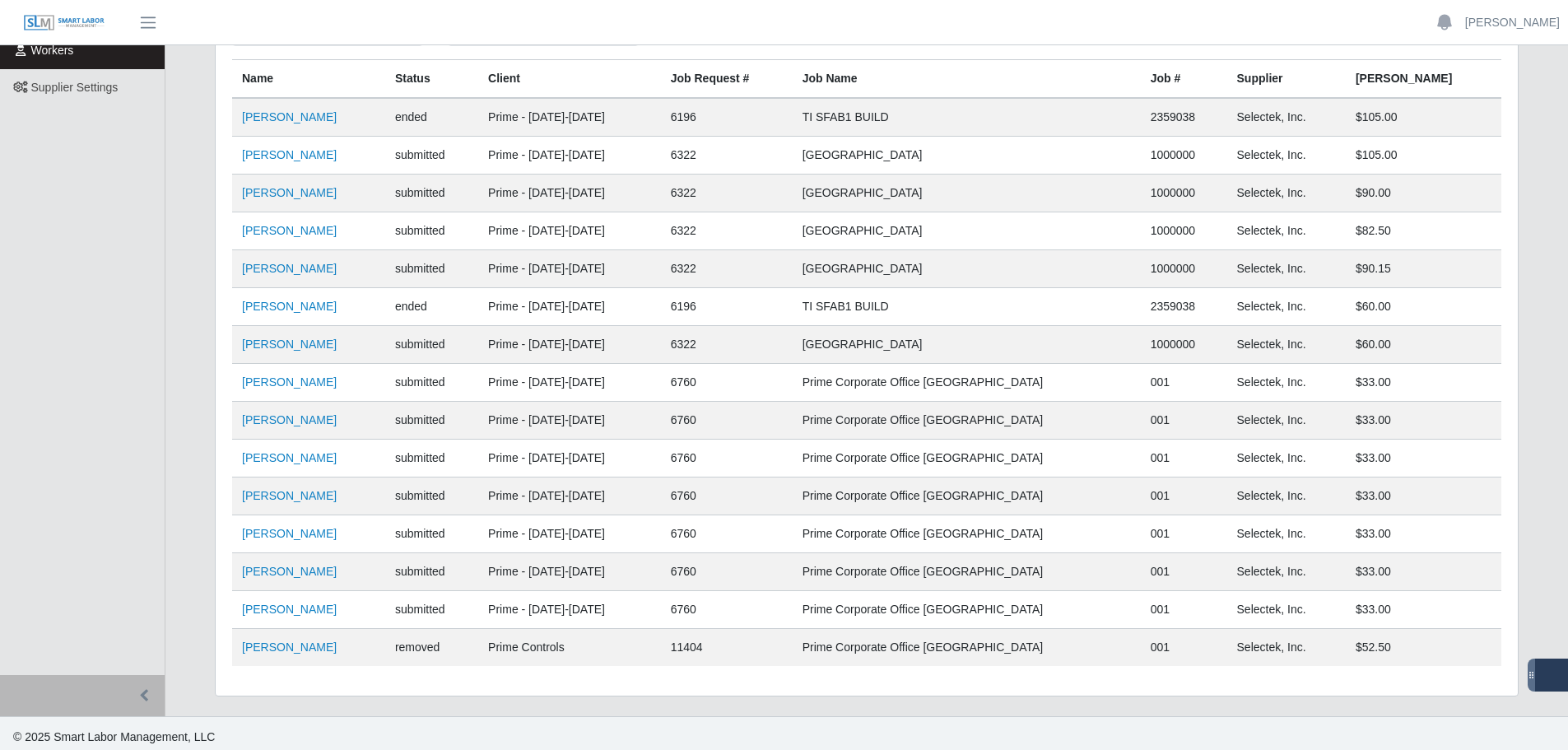
scroll to position [223, 0]
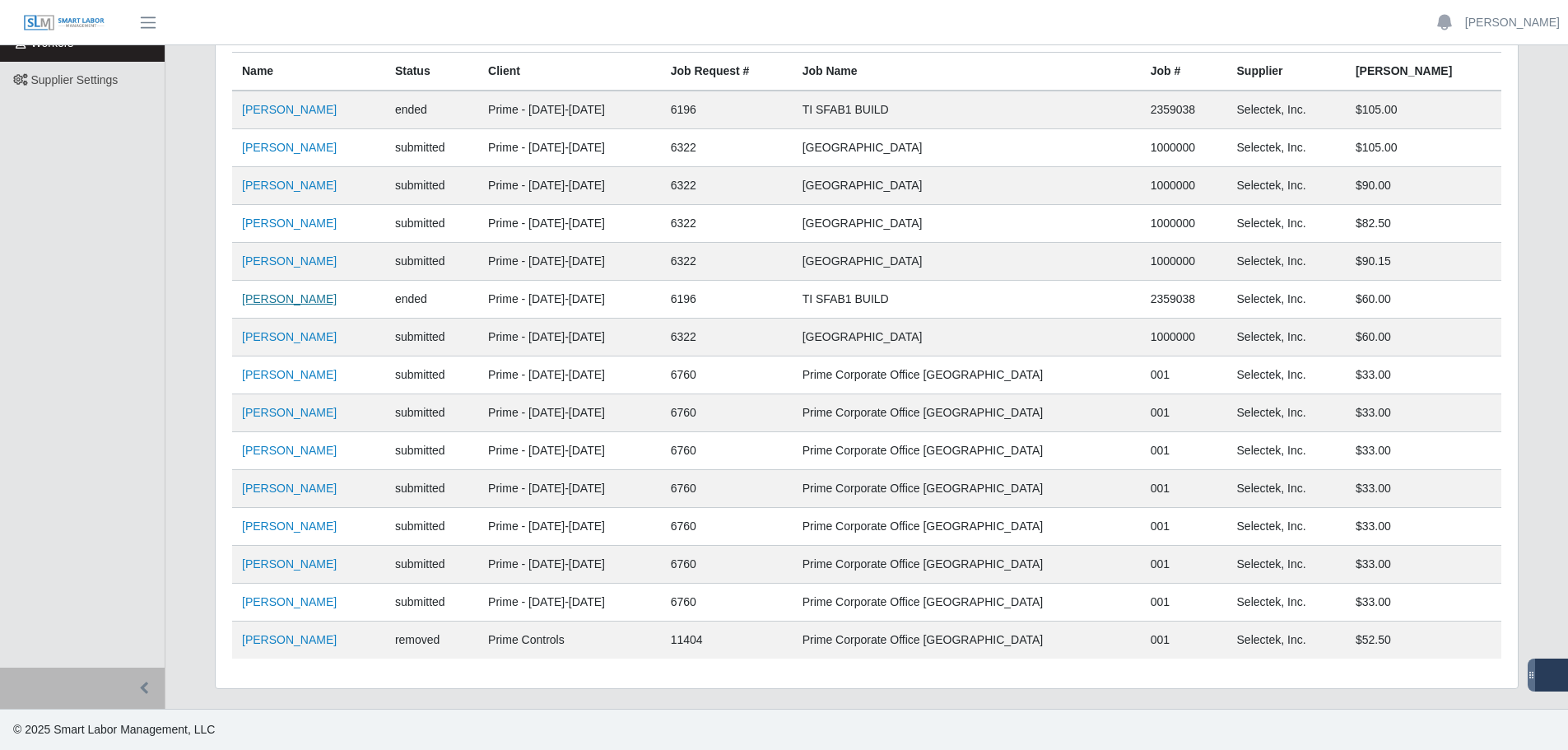
click at [282, 297] on link "[PERSON_NAME]" at bounding box center [289, 299] width 95 height 13
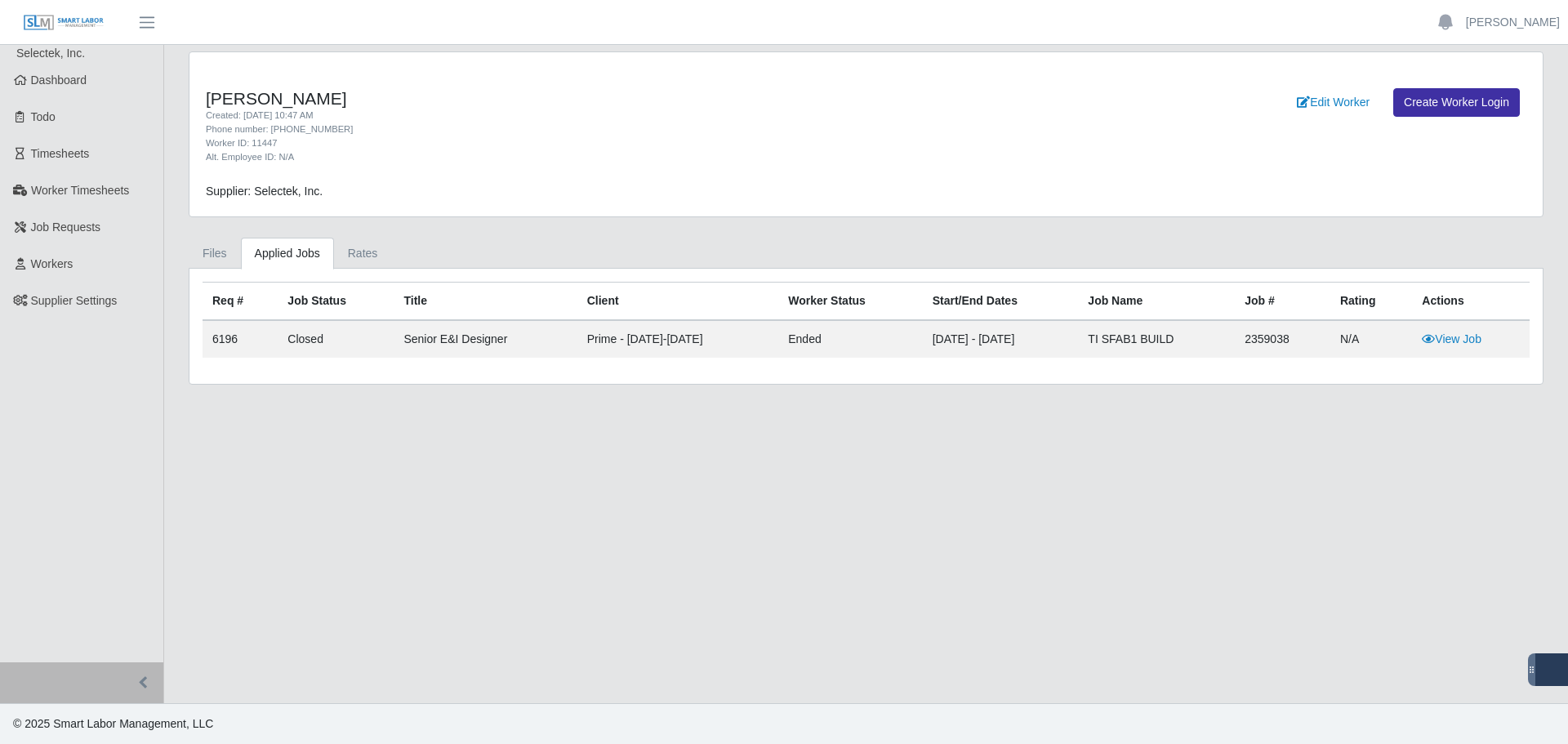
click at [1453, 327] on td "View Job" at bounding box center [1471, 339] width 118 height 38
click at [1460, 340] on link "View Job" at bounding box center [1451, 338] width 59 height 13
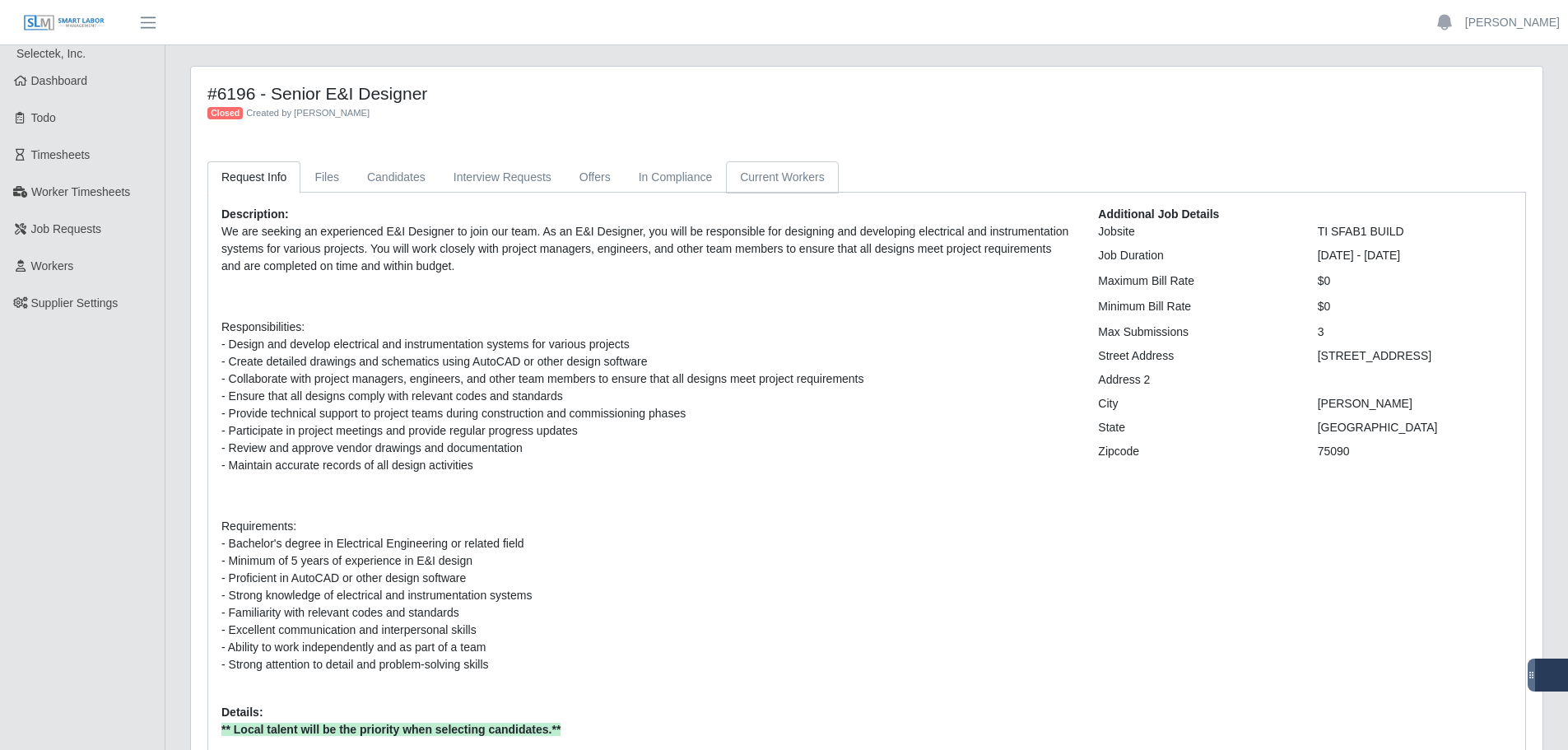
click at [782, 180] on link "Current Workers" at bounding box center [782, 177] width 112 height 32
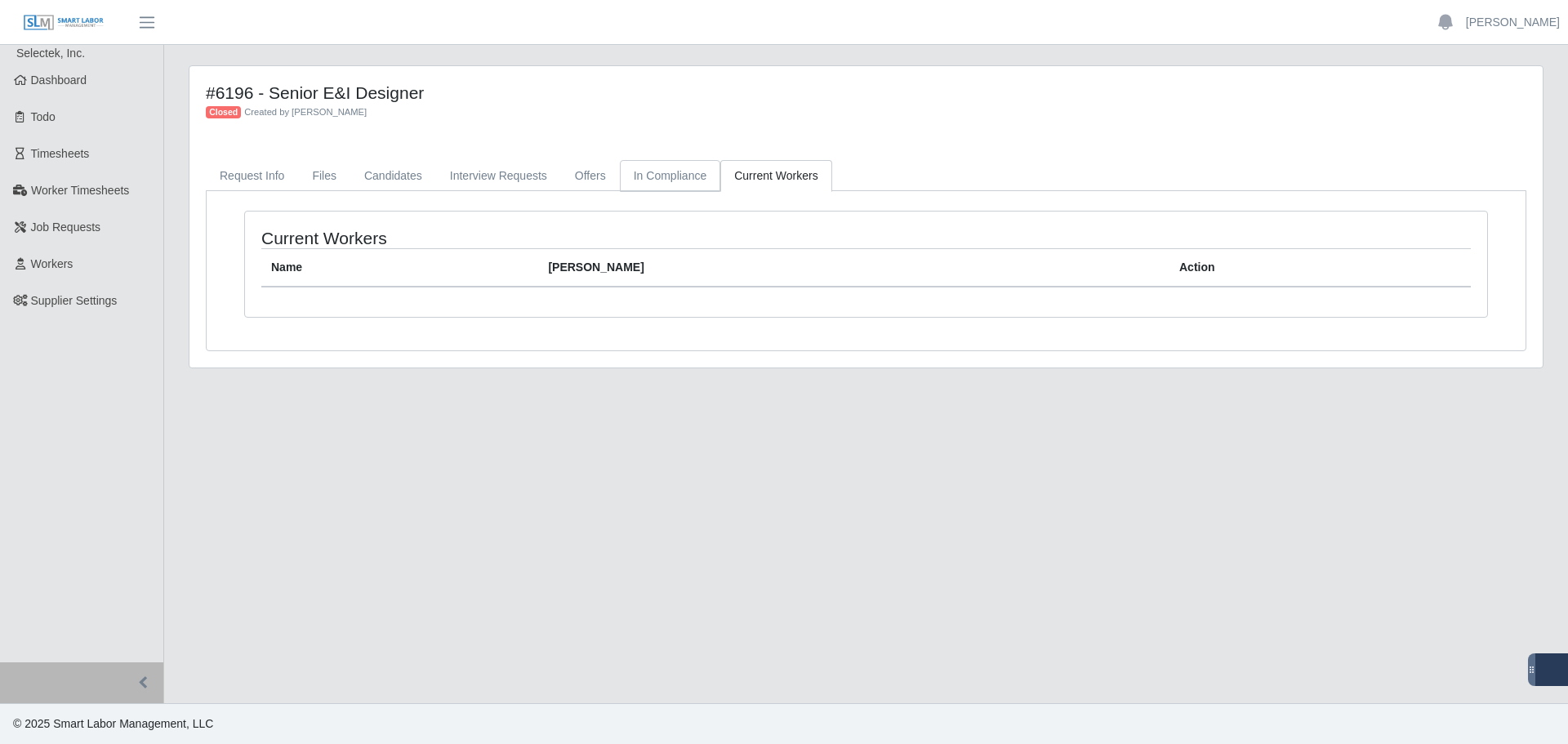
click at [679, 178] on link "In Compliance" at bounding box center [671, 176] width 102 height 32
click at [596, 180] on link "Offers" at bounding box center [591, 176] width 59 height 32
click at [516, 175] on link "Interview Requests" at bounding box center [499, 176] width 125 height 32
click at [387, 175] on link "Candidates" at bounding box center [394, 176] width 86 height 32
click at [322, 175] on link "Files" at bounding box center [324, 176] width 53 height 32
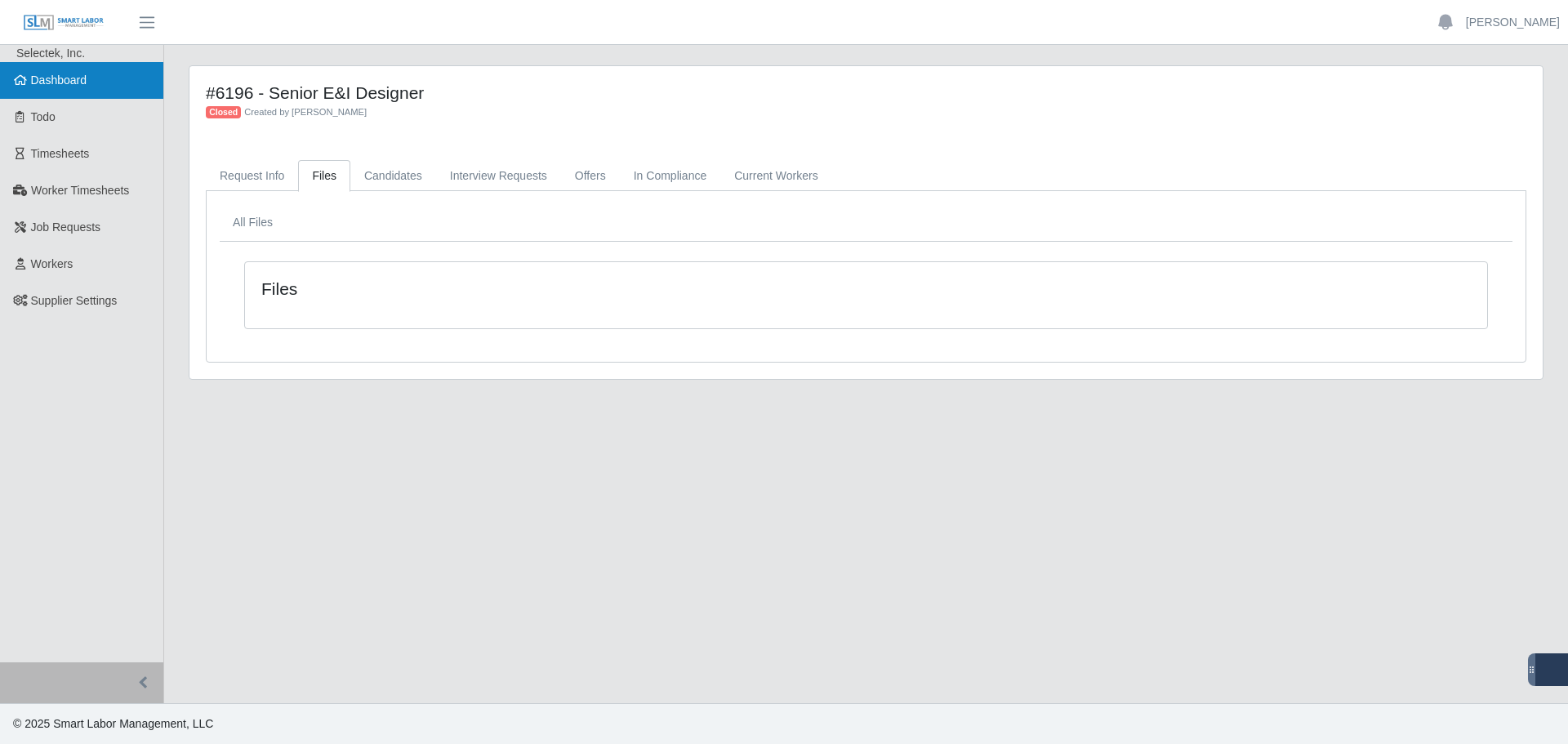
click at [58, 89] on link "Dashboard" at bounding box center [82, 80] width 164 height 37
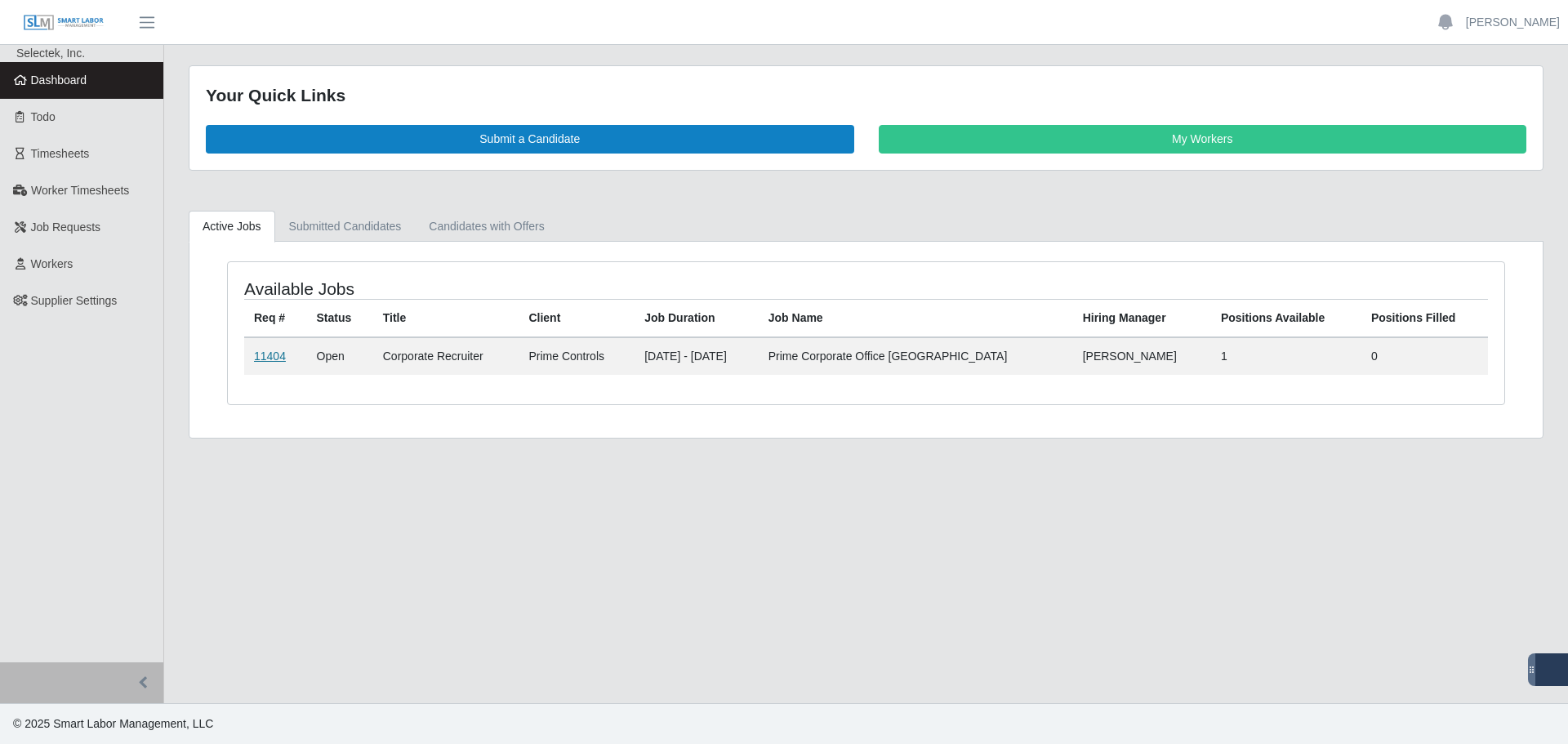
click at [275, 357] on link "11404" at bounding box center [270, 356] width 32 height 13
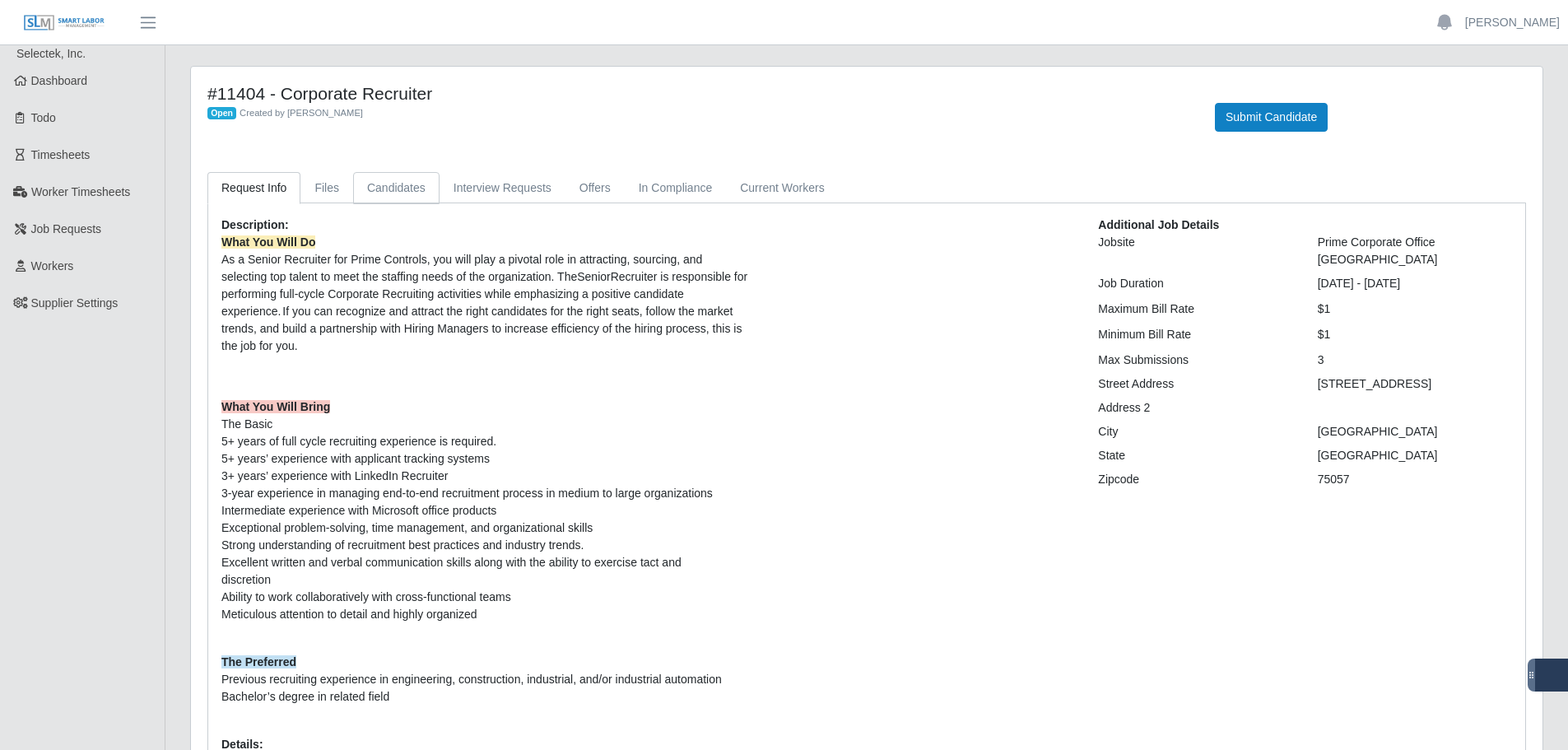
click at [390, 181] on link "Candidates" at bounding box center [397, 188] width 87 height 32
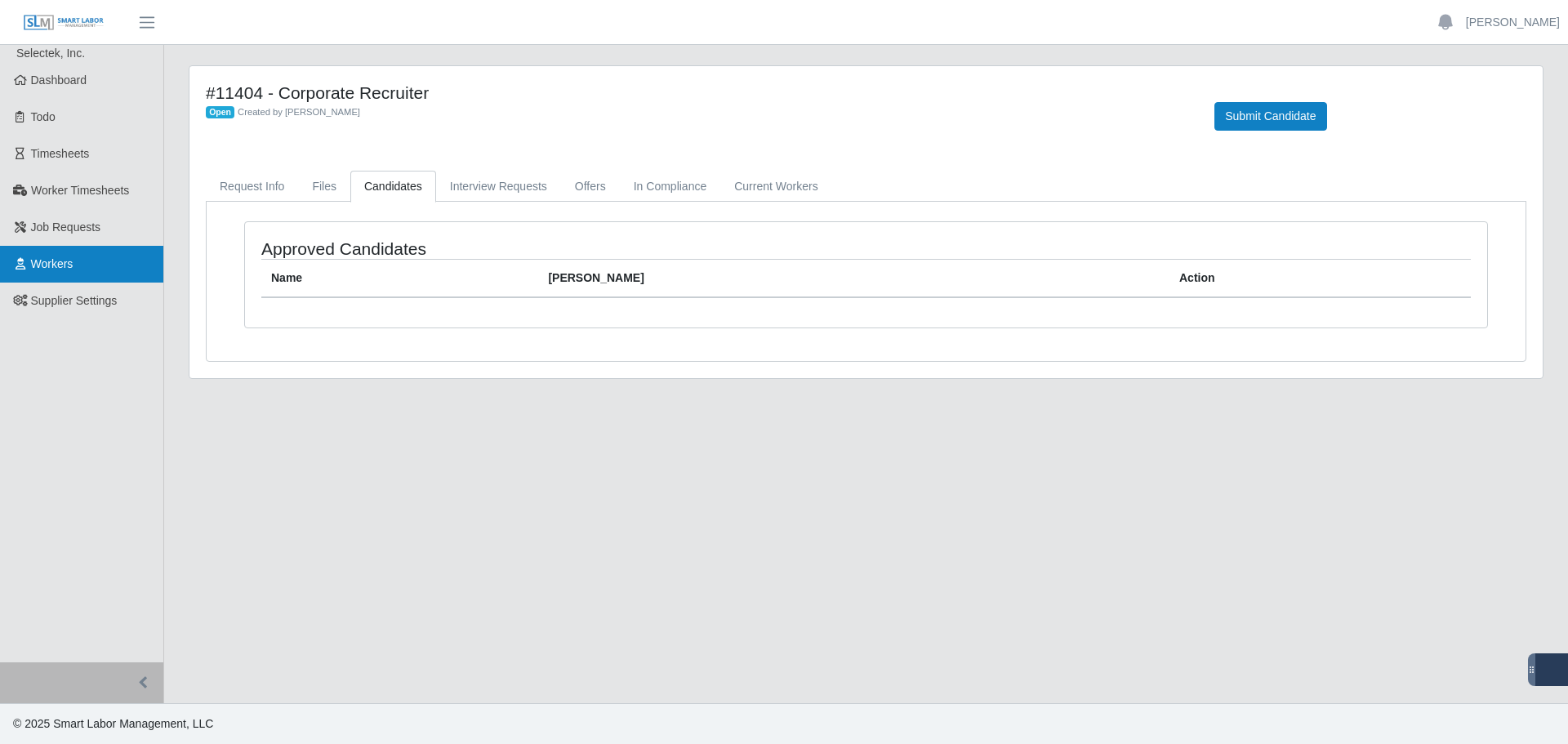
click at [59, 280] on link "Workers" at bounding box center [82, 264] width 164 height 37
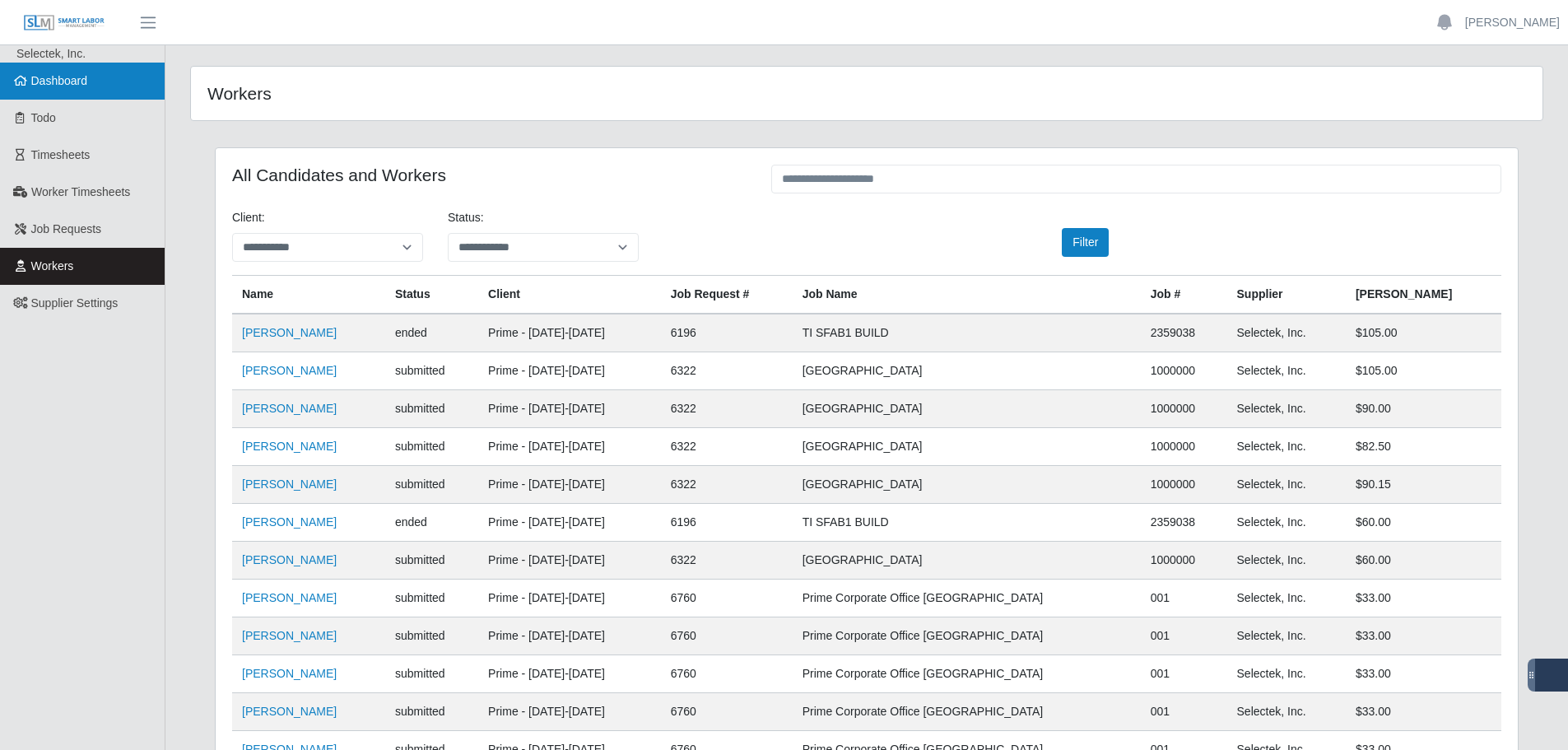
click at [82, 88] on span "Dashboard" at bounding box center [59, 80] width 56 height 13
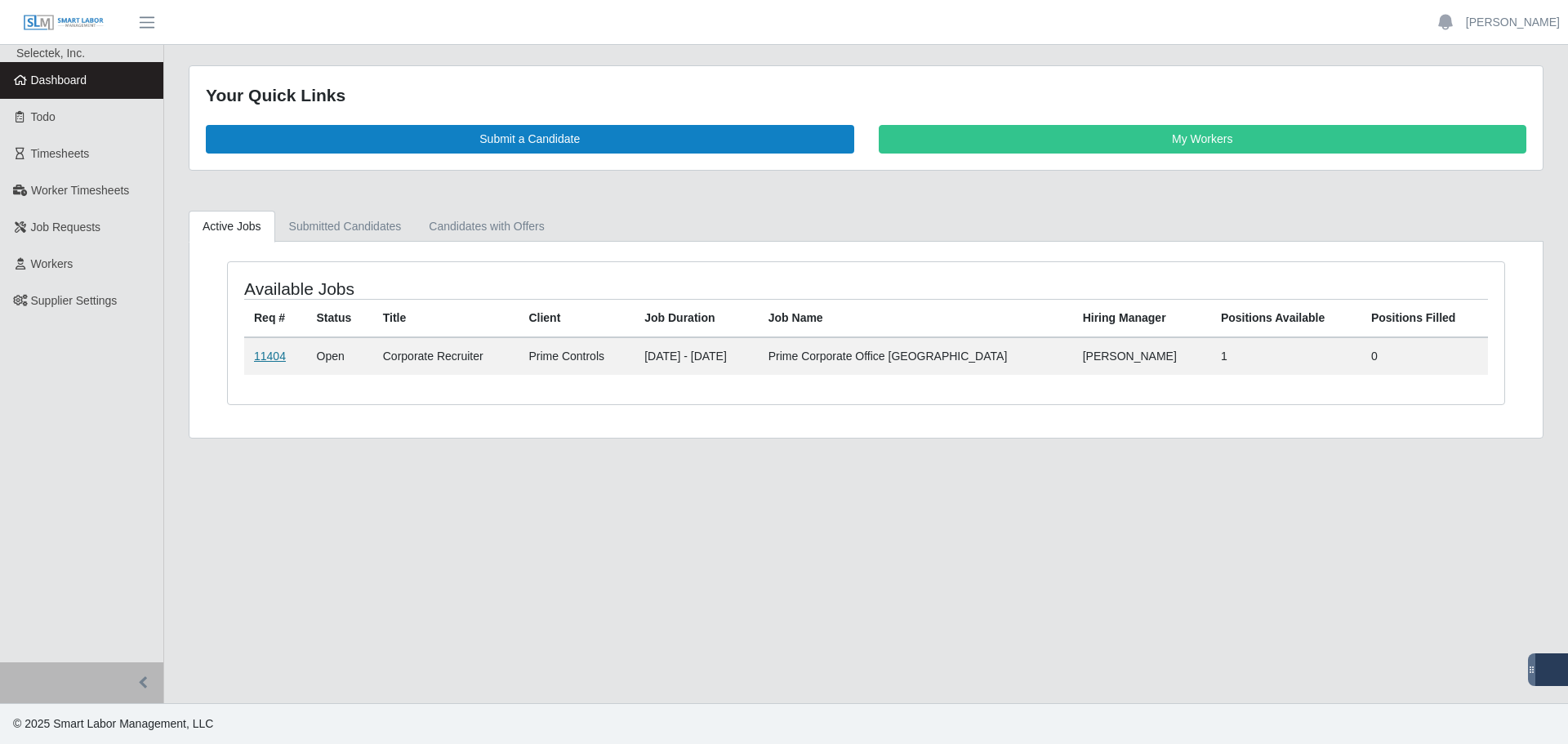
click at [274, 356] on link "11404" at bounding box center [270, 356] width 32 height 13
